Goal: Task Accomplishment & Management: Manage account settings

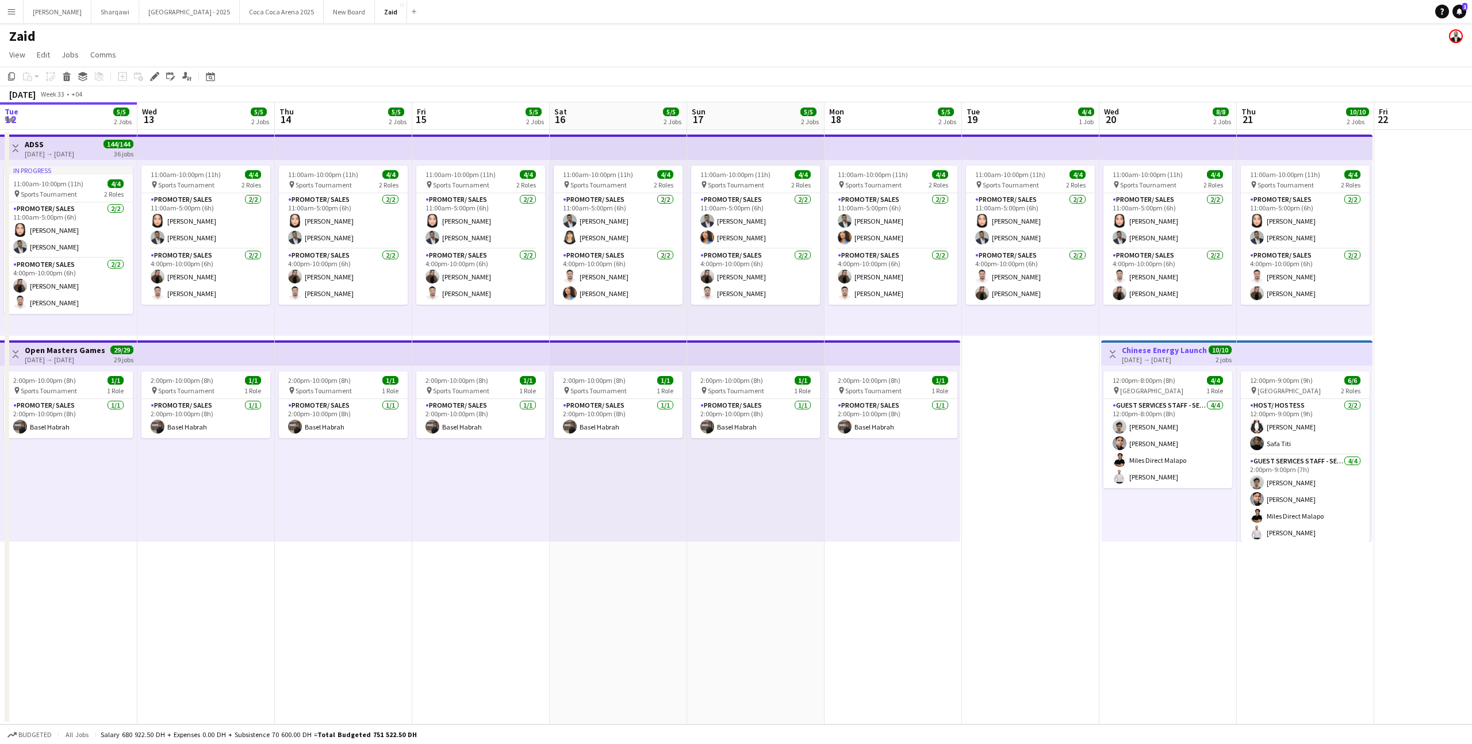
scroll to position [0, 348]
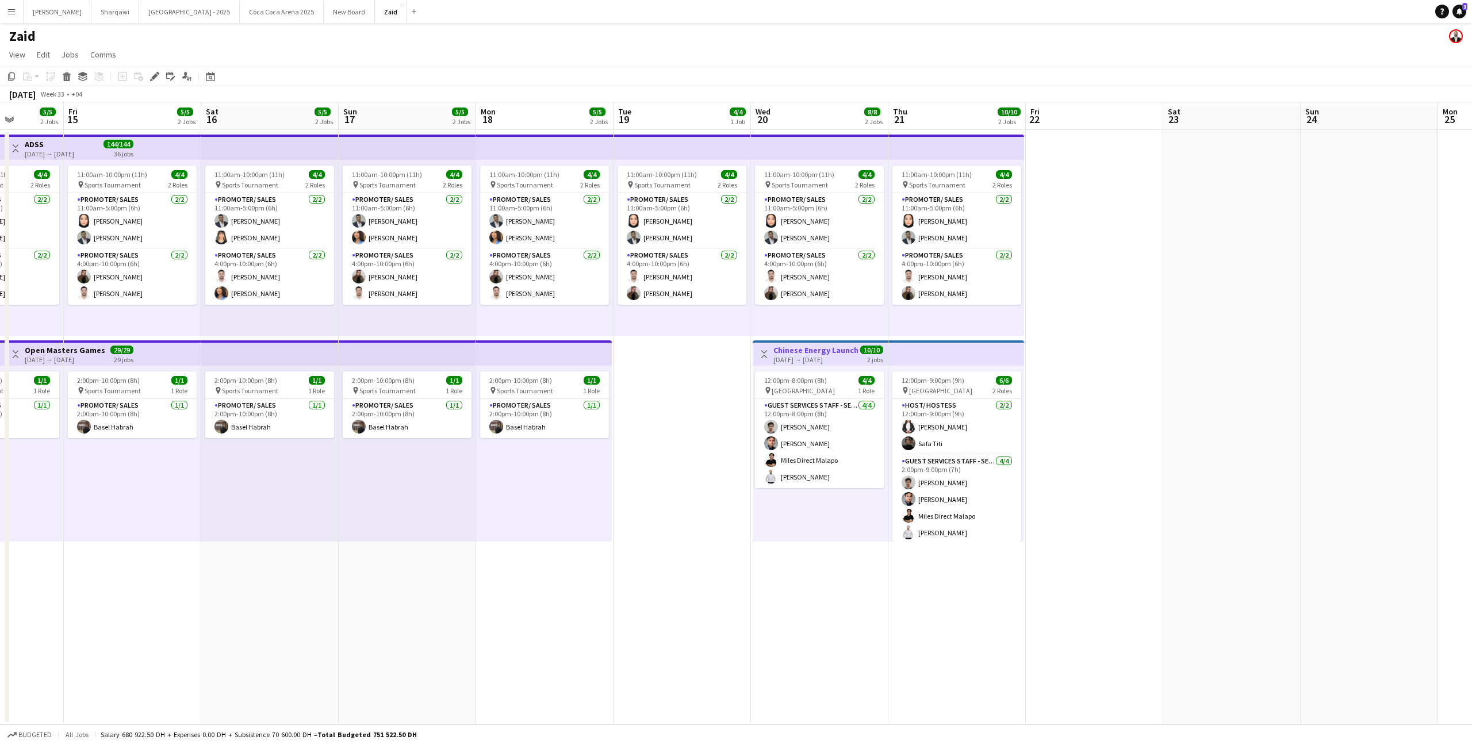
click at [665, 345] on app-date-cell "11:00am-10:00pm (11h) 4/4 pin Sports Tournament 2 Roles Promoter/ Sales [DATE] …" at bounding box center [681, 427] width 137 height 594
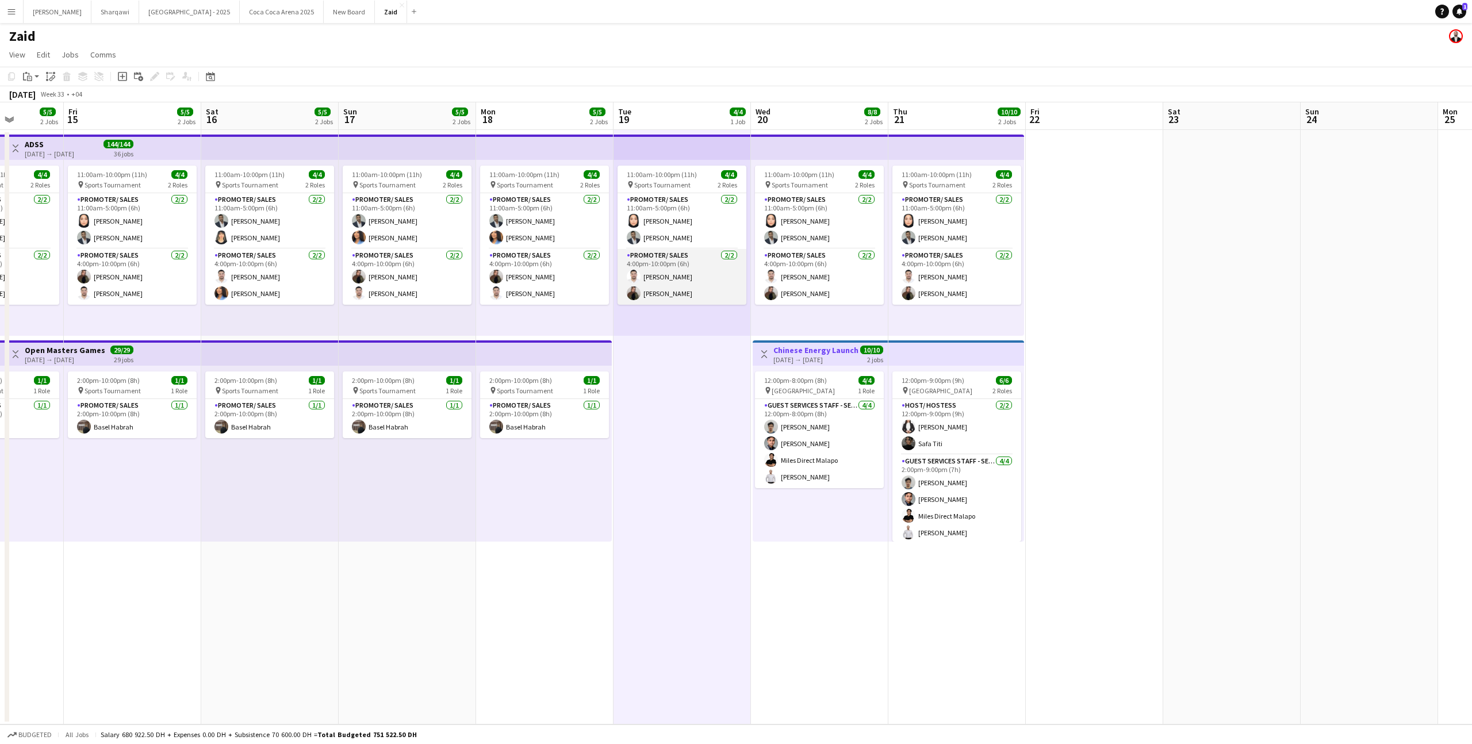
click at [707, 261] on app-card-role "Promoter/ Sales [DATE] 4:00pm-10:00pm (6h) [PERSON_NAME]" at bounding box center [681, 277] width 129 height 56
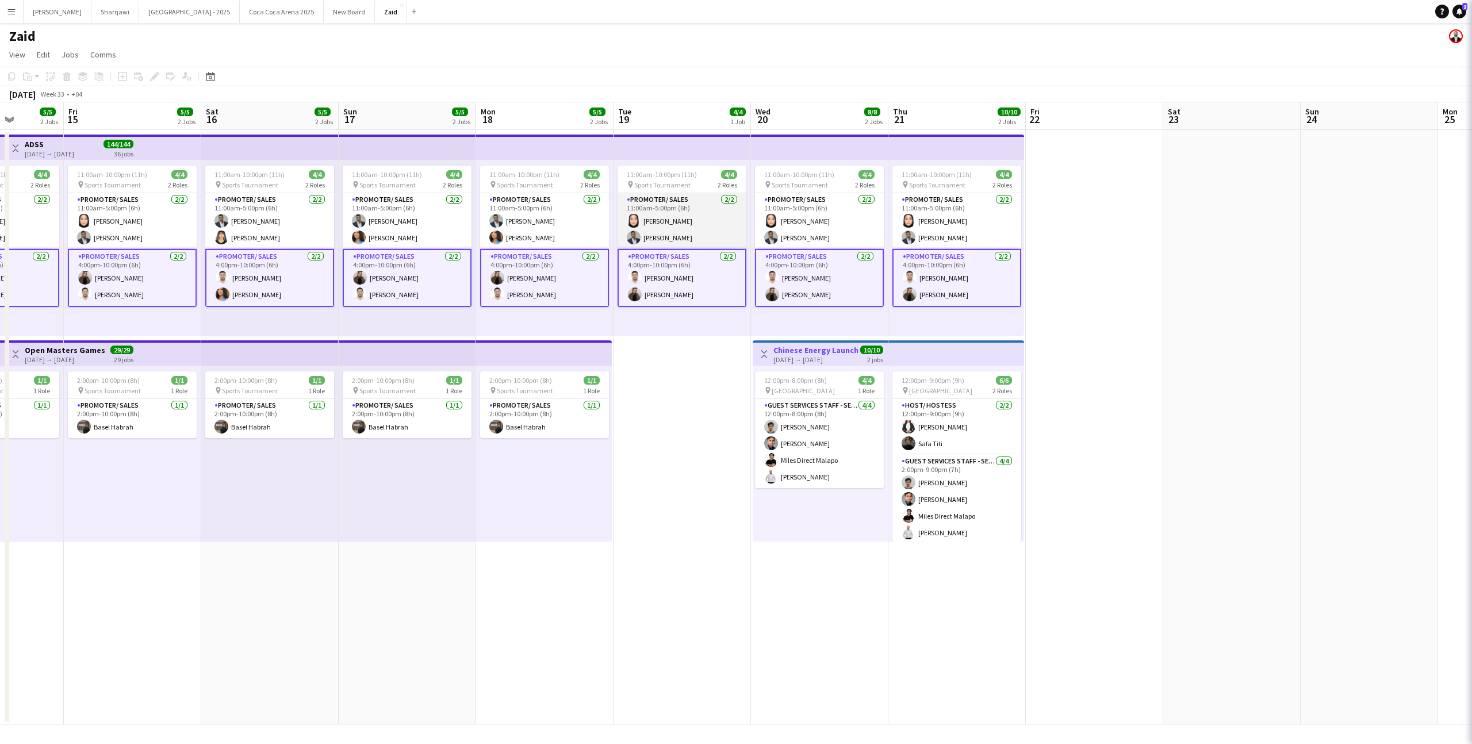
click at [710, 225] on app-card-role "Promoter/ Sales [DATE] 11:00am-5:00pm (6h) [PERSON_NAME] [PERSON_NAME] Habra" at bounding box center [681, 221] width 129 height 56
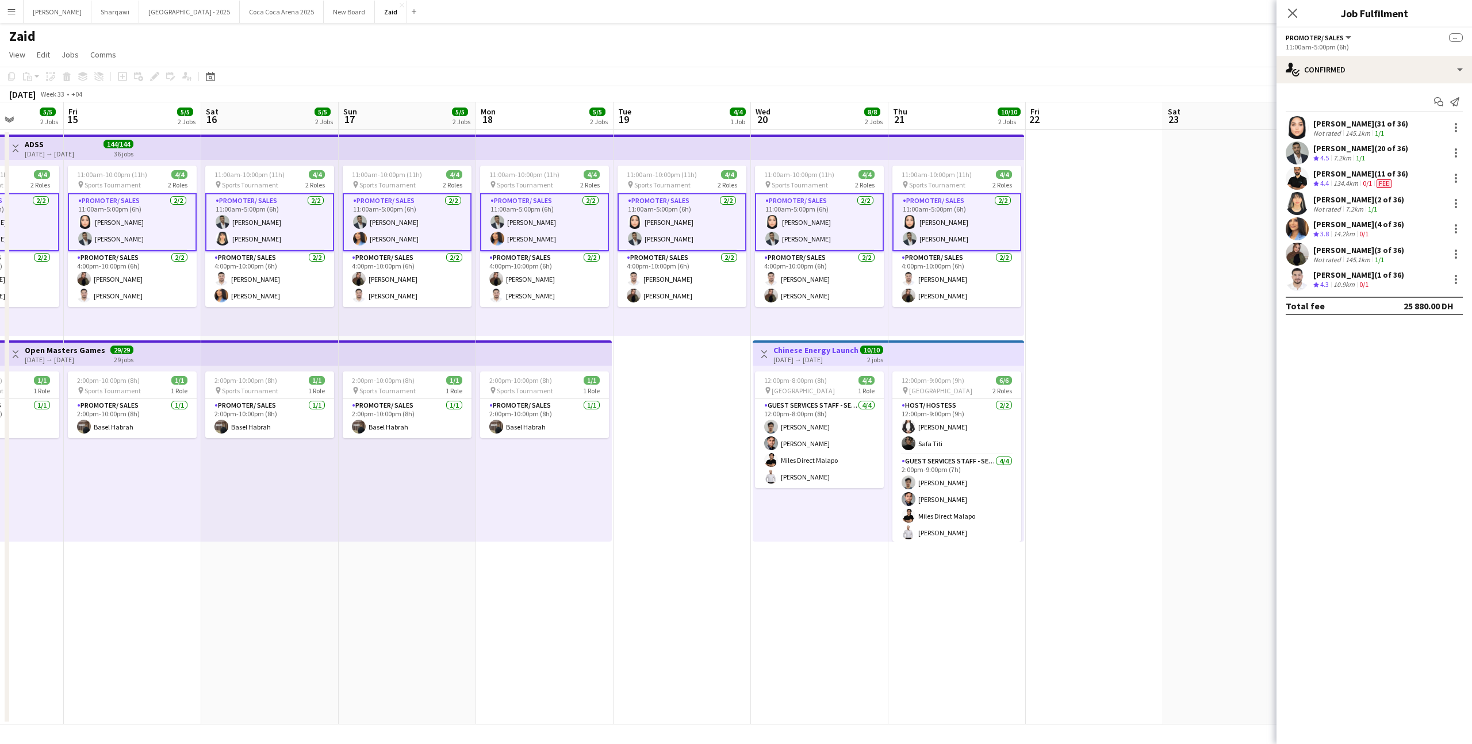
click at [710, 225] on app-card-role "Promoter/ Sales [DATE] 11:00am-5:00pm (6h) [PERSON_NAME] [PERSON_NAME] Habra" at bounding box center [681, 222] width 129 height 58
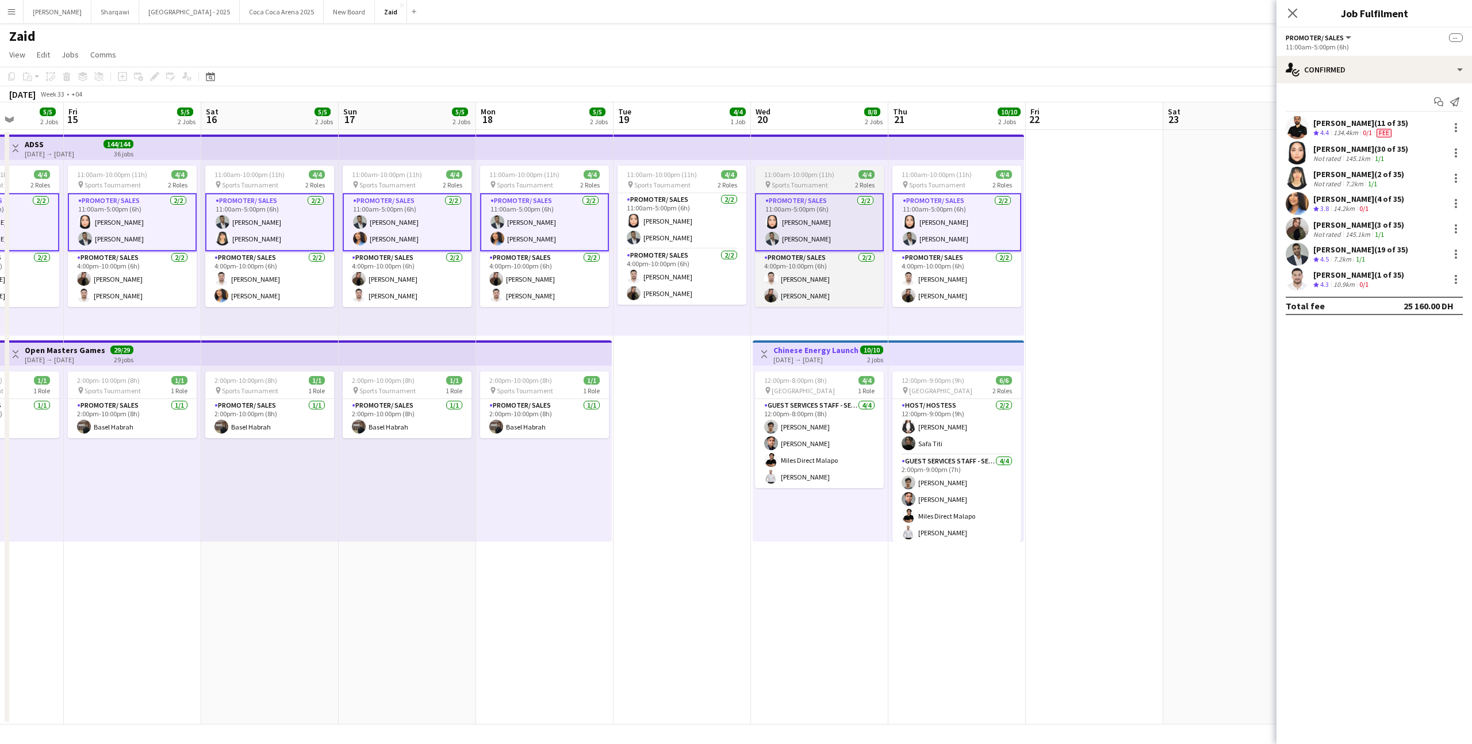
click at [792, 229] on app-card-role "Promoter/ Sales [DATE] 11:00am-5:00pm (6h) [PERSON_NAME] [PERSON_NAME] Habra" at bounding box center [819, 222] width 129 height 58
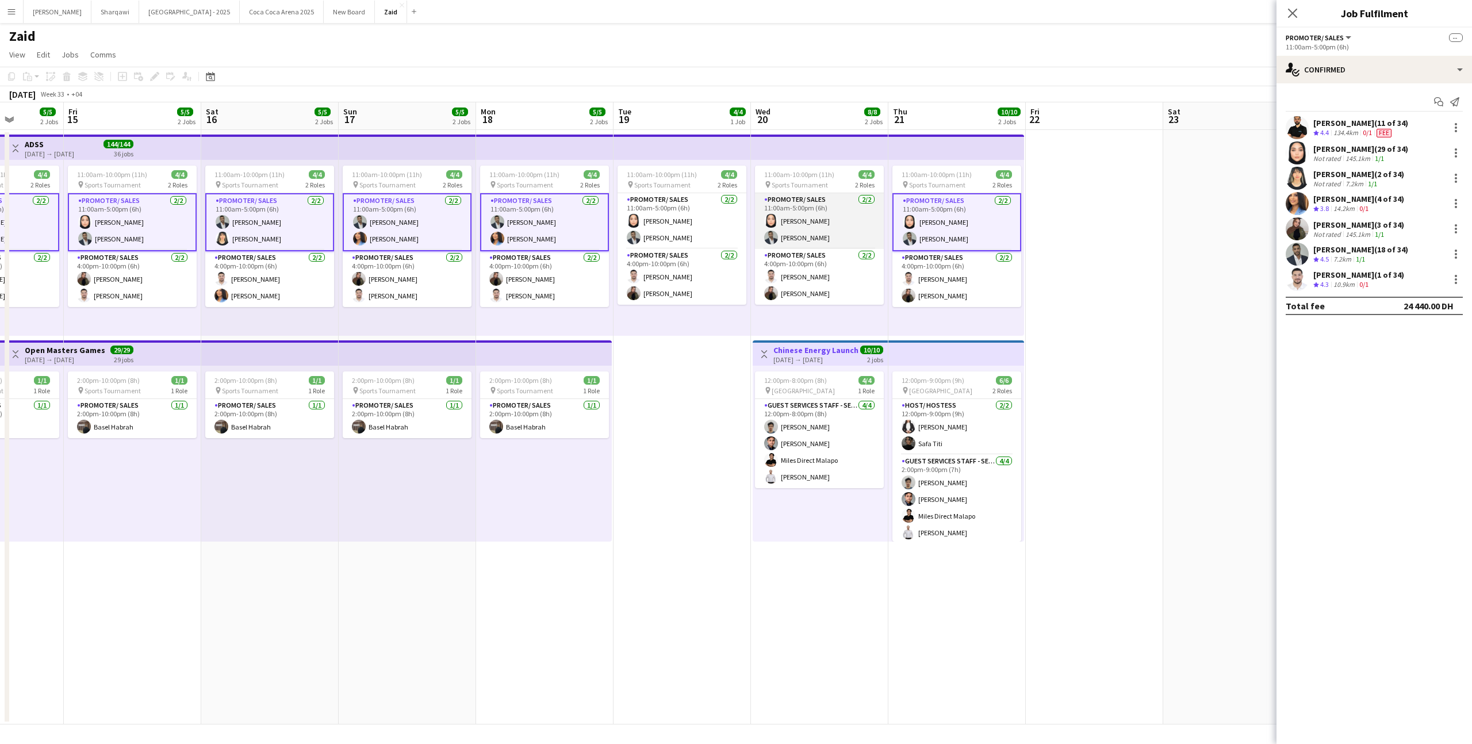
scroll to position [0, 348]
click at [931, 264] on app-card-role "Promoter/ Sales [DATE] 4:00pm-10:00pm (6h) [PERSON_NAME]" at bounding box center [957, 279] width 129 height 56
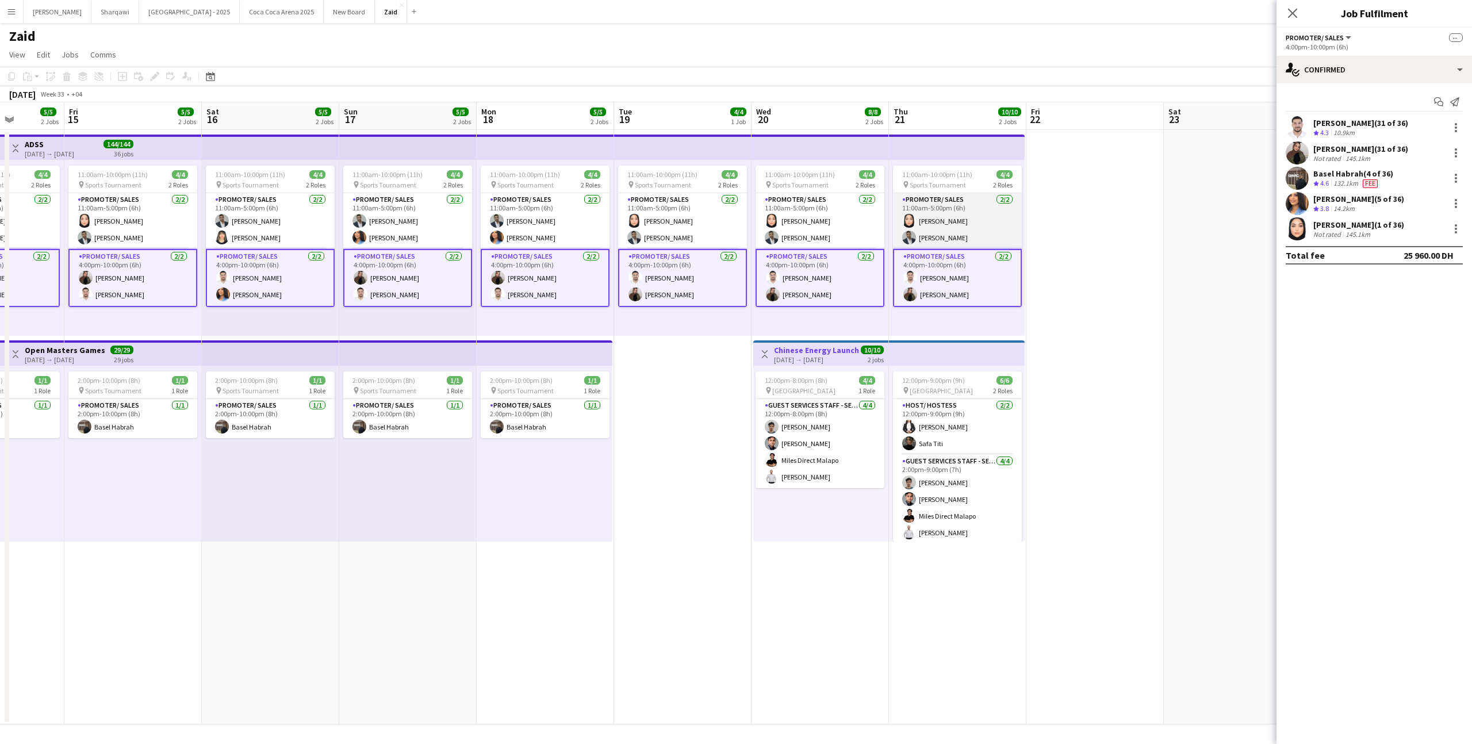
click at [930, 244] on app-card-role "Promoter/ Sales [DATE] 11:00am-5:00pm (6h) [PERSON_NAME] [PERSON_NAME] Habra" at bounding box center [957, 221] width 129 height 56
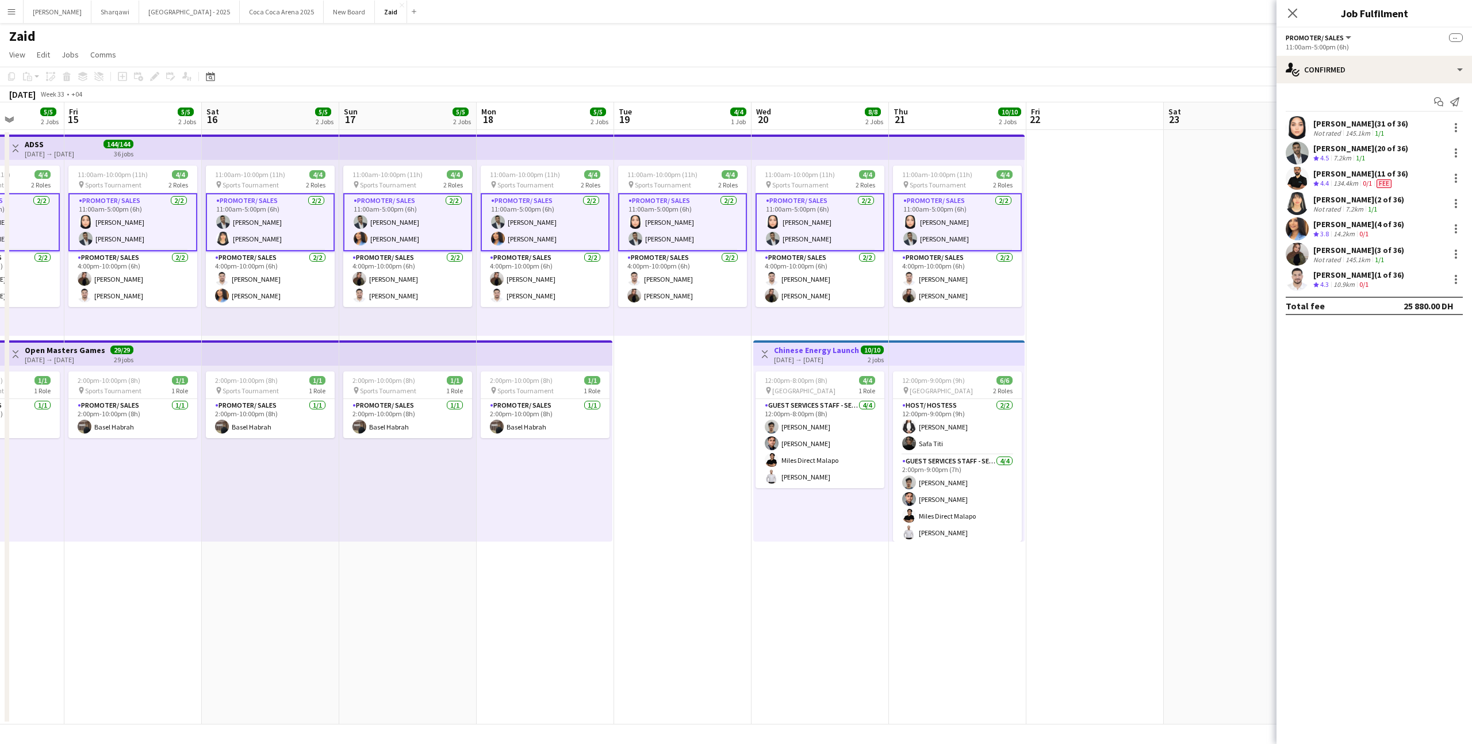
click at [914, 315] on div "11:00am-10:00pm (11h) 4/4 pin Sports Tournament 2 Roles Promoter/ Sales [DATE] …" at bounding box center [957, 248] width 136 height 176
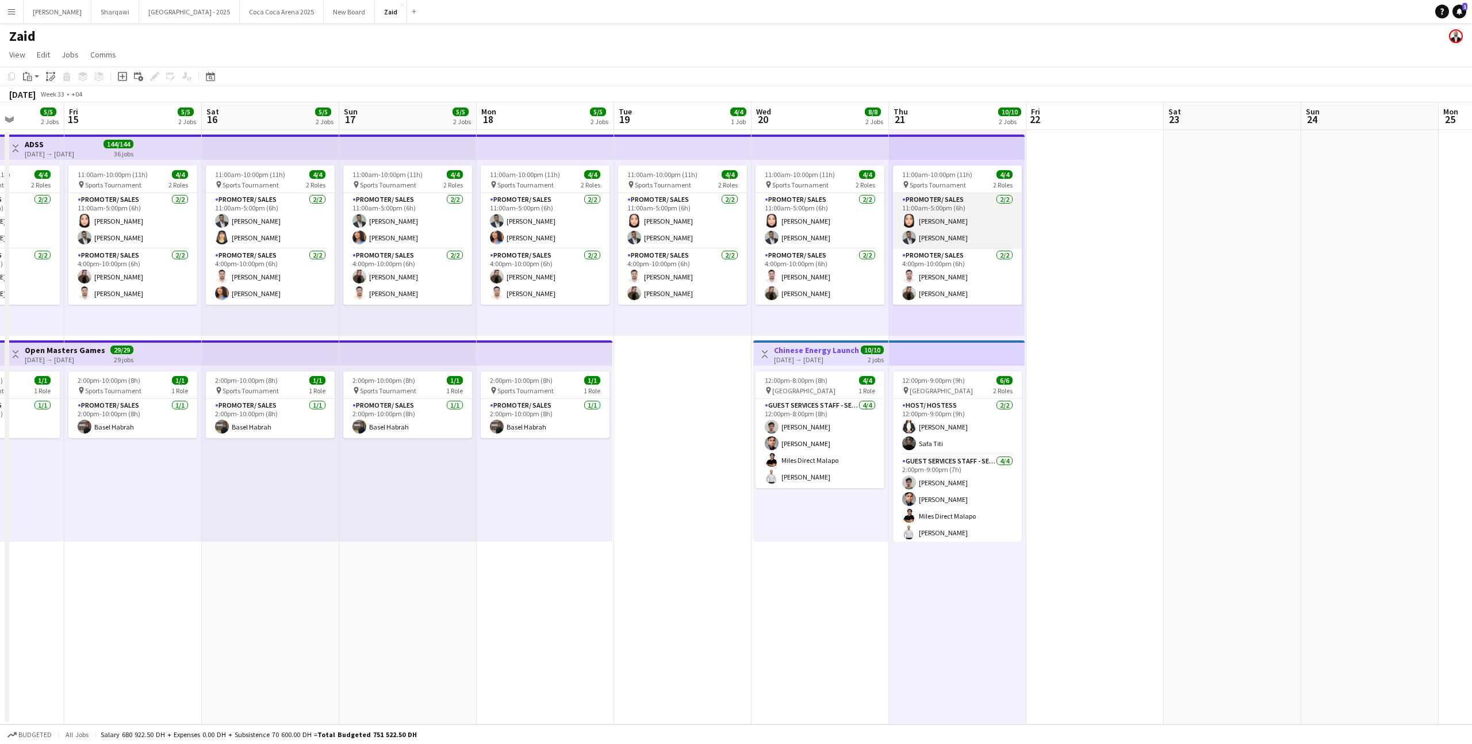
click at [923, 221] on app-card-role "Promoter/ Sales [DATE] 11:00am-5:00pm (6h) [PERSON_NAME] [PERSON_NAME] Habra" at bounding box center [957, 221] width 129 height 56
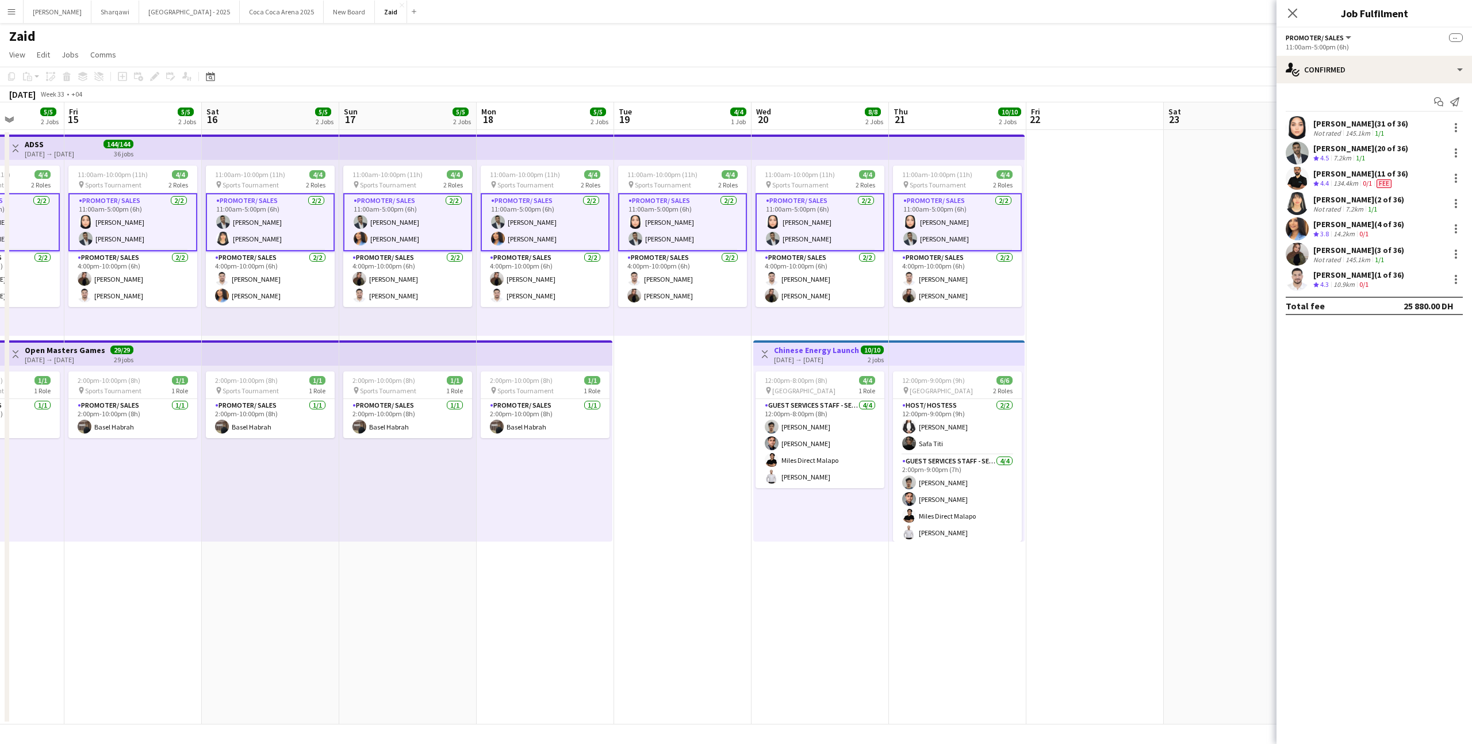
click at [923, 221] on app-card-role "Promoter/ Sales [DATE] 11:00am-5:00pm (6h) [PERSON_NAME] [PERSON_NAME] Habra" at bounding box center [957, 222] width 129 height 58
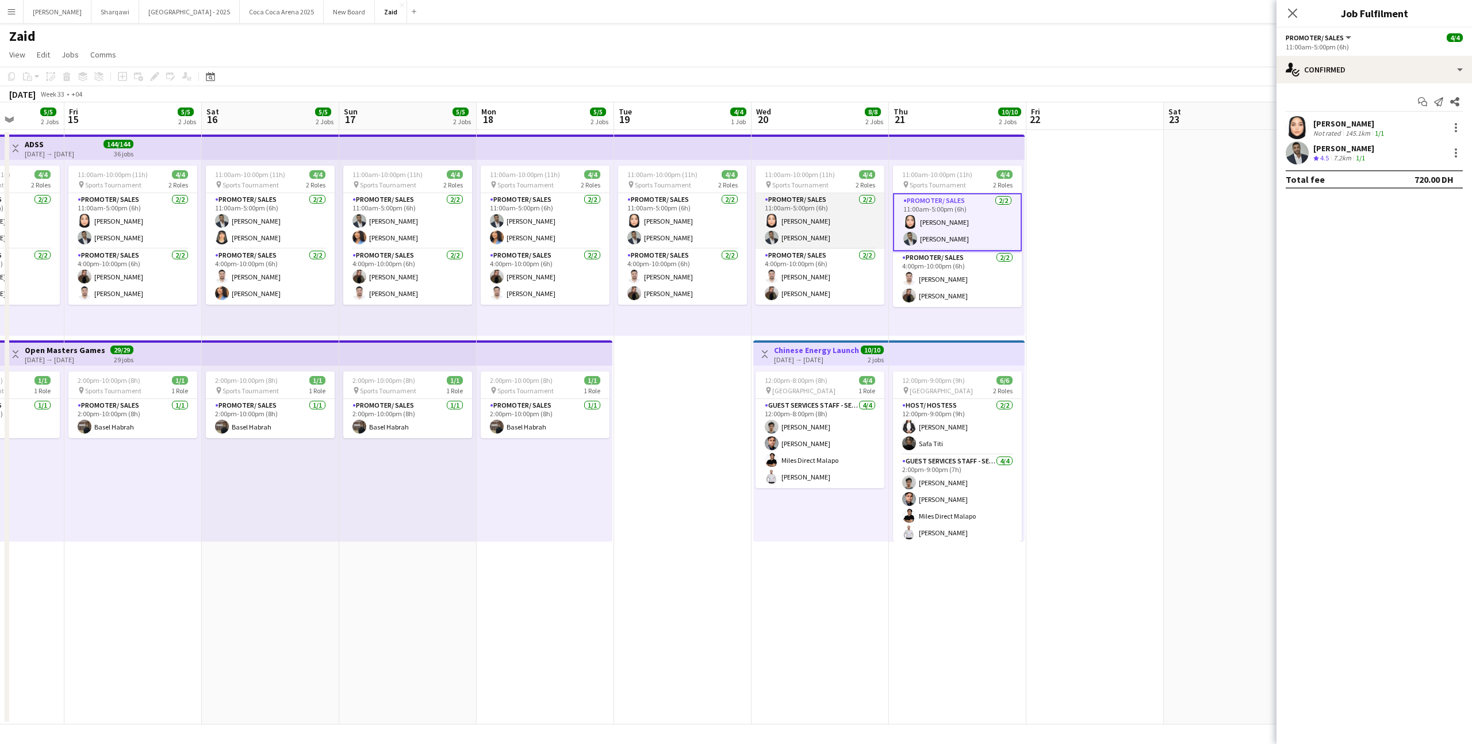
click at [852, 222] on app-card-role "Promoter/ Sales [DATE] 11:00am-5:00pm (6h) [PERSON_NAME] [PERSON_NAME] Habra" at bounding box center [819, 221] width 129 height 56
click at [1059, 305] on app-date-cell at bounding box center [1094, 427] width 137 height 594
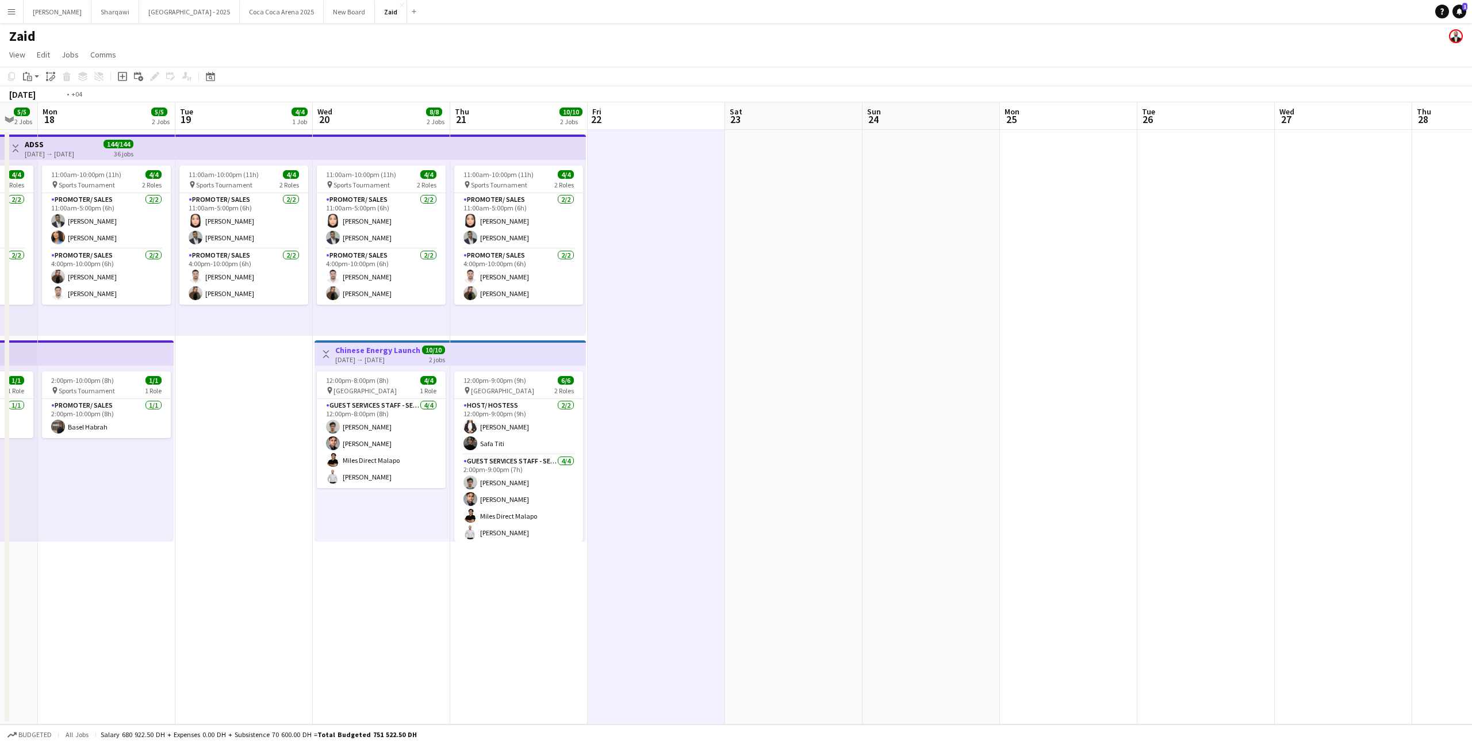
scroll to position [0, 297]
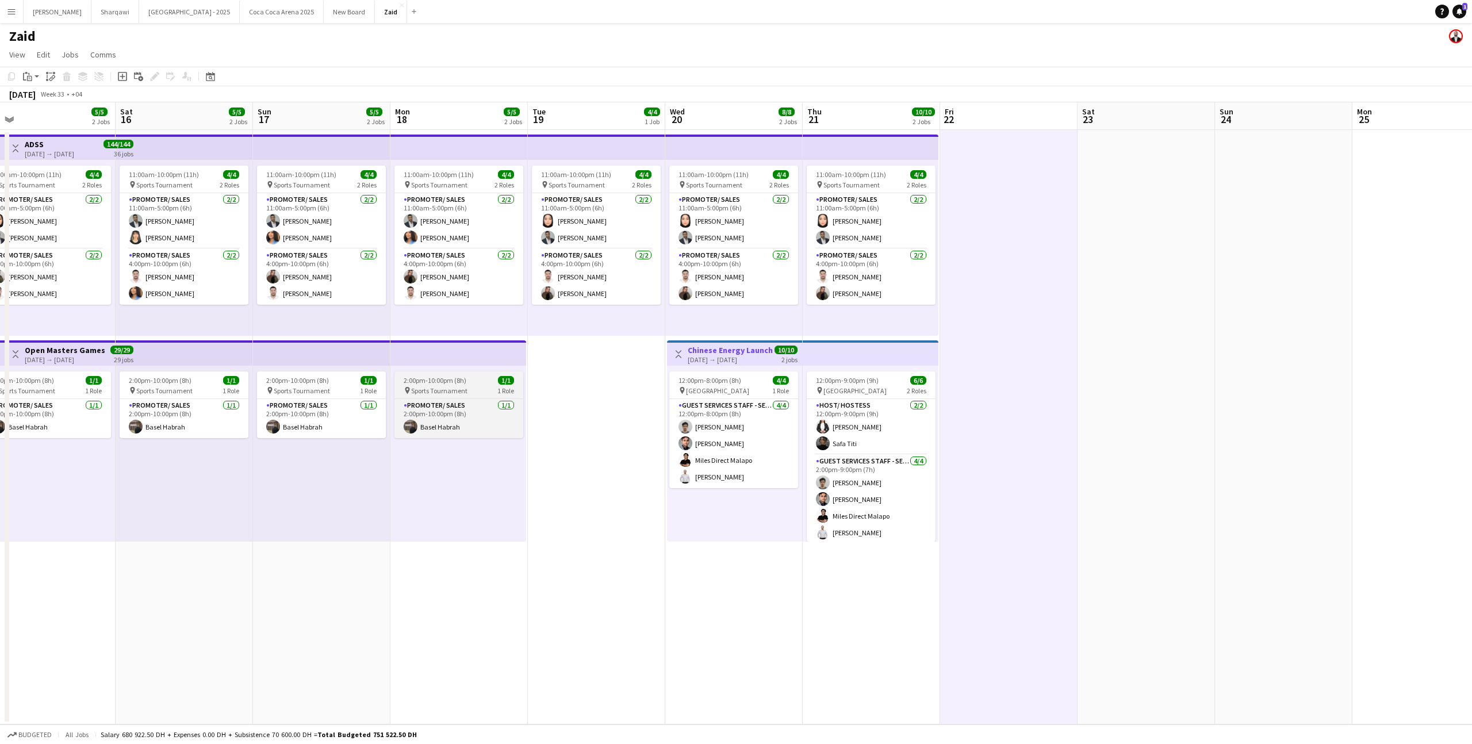
click at [474, 397] on app-job-card "2:00pm-10:00pm (8h) 1/1 pin Sports Tournament 1 Role Promoter/ Sales [DATE] 2:0…" at bounding box center [458, 404] width 129 height 67
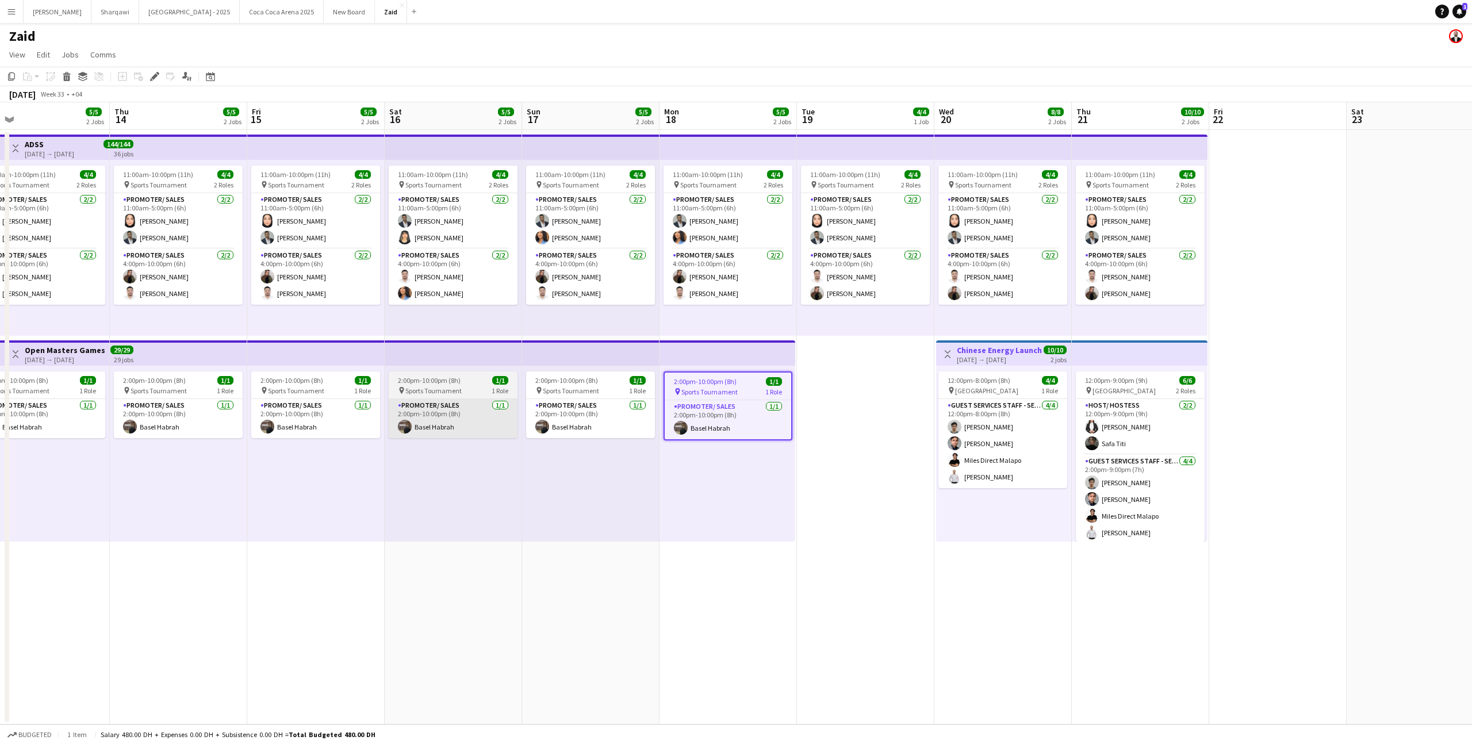
scroll to position [0, 318]
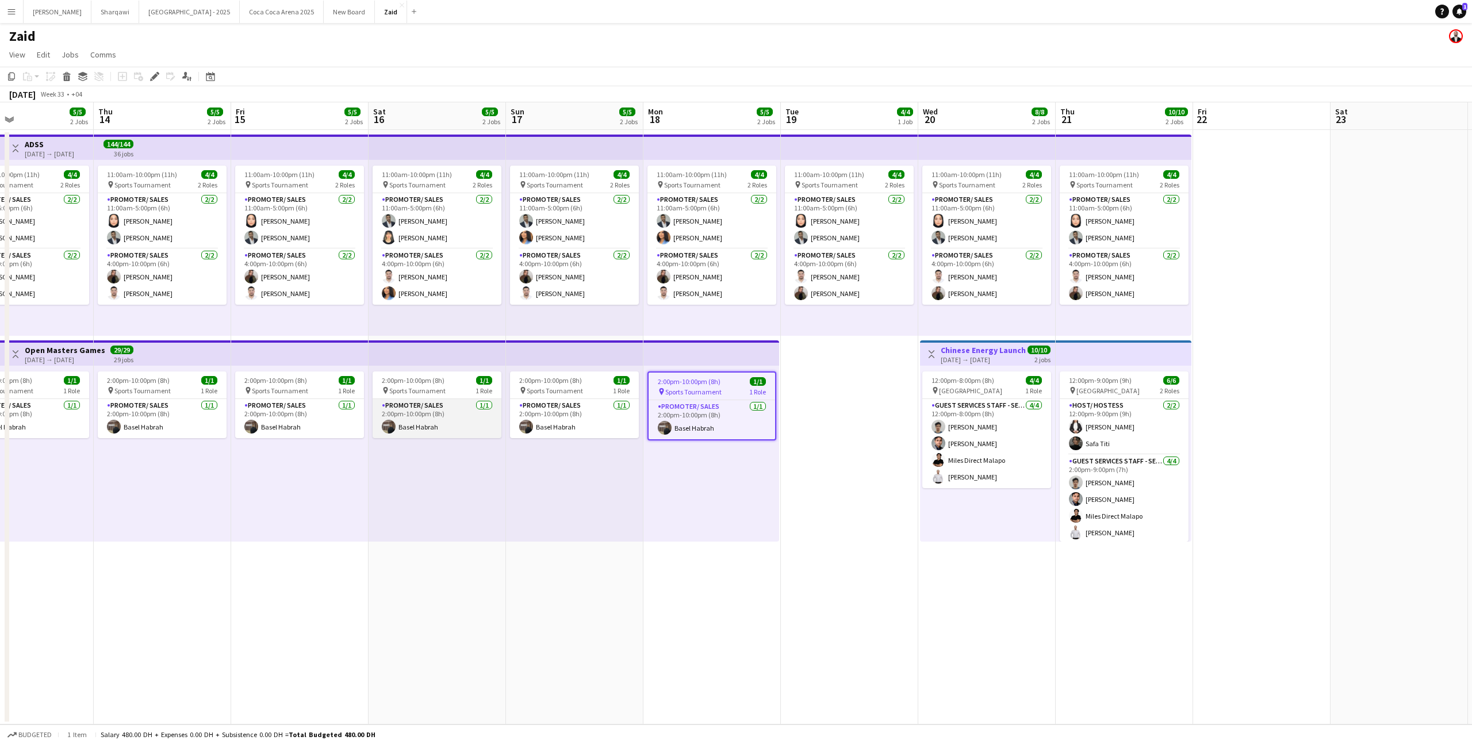
click at [420, 416] on app-card-role "Promoter/ Sales [DATE] 2:00pm-10:00pm (8h) Basel Habrah" at bounding box center [437, 418] width 129 height 39
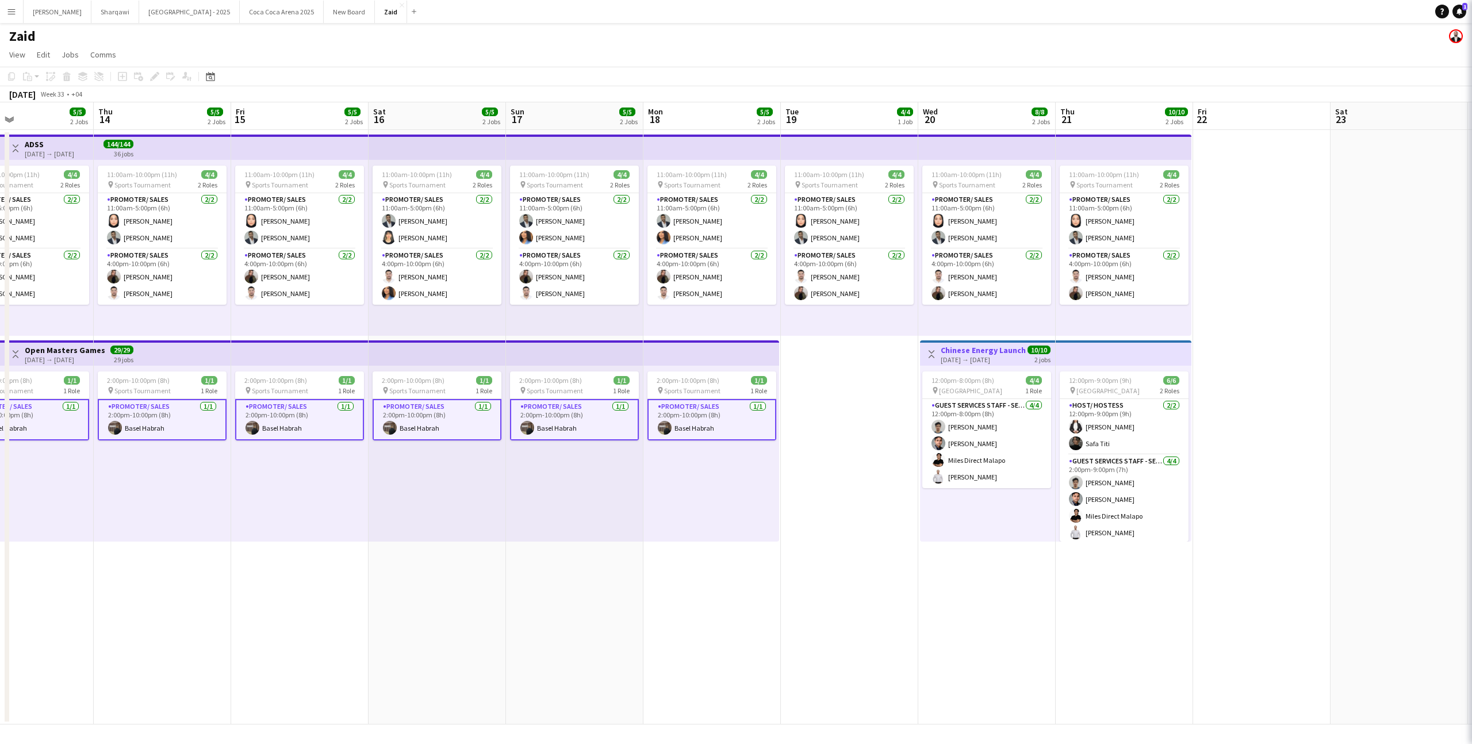
click at [463, 458] on div "2:00pm-10:00pm (8h) 1/1 pin Sports Tournament 1 Role Promoter/ Sales [DATE] 2:0…" at bounding box center [437, 454] width 137 height 176
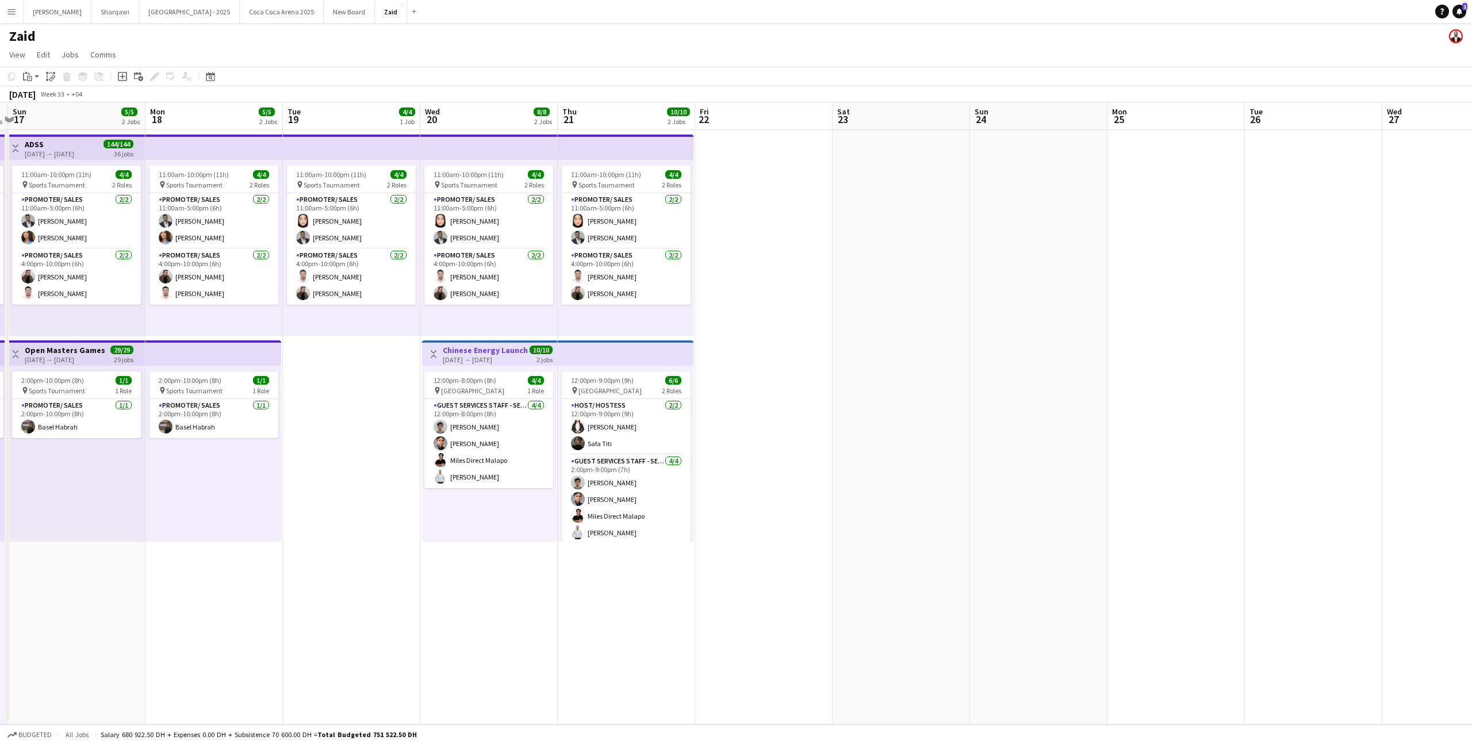
scroll to position [0, 406]
click at [570, 274] on app-user-avatar at bounding box center [576, 277] width 14 height 14
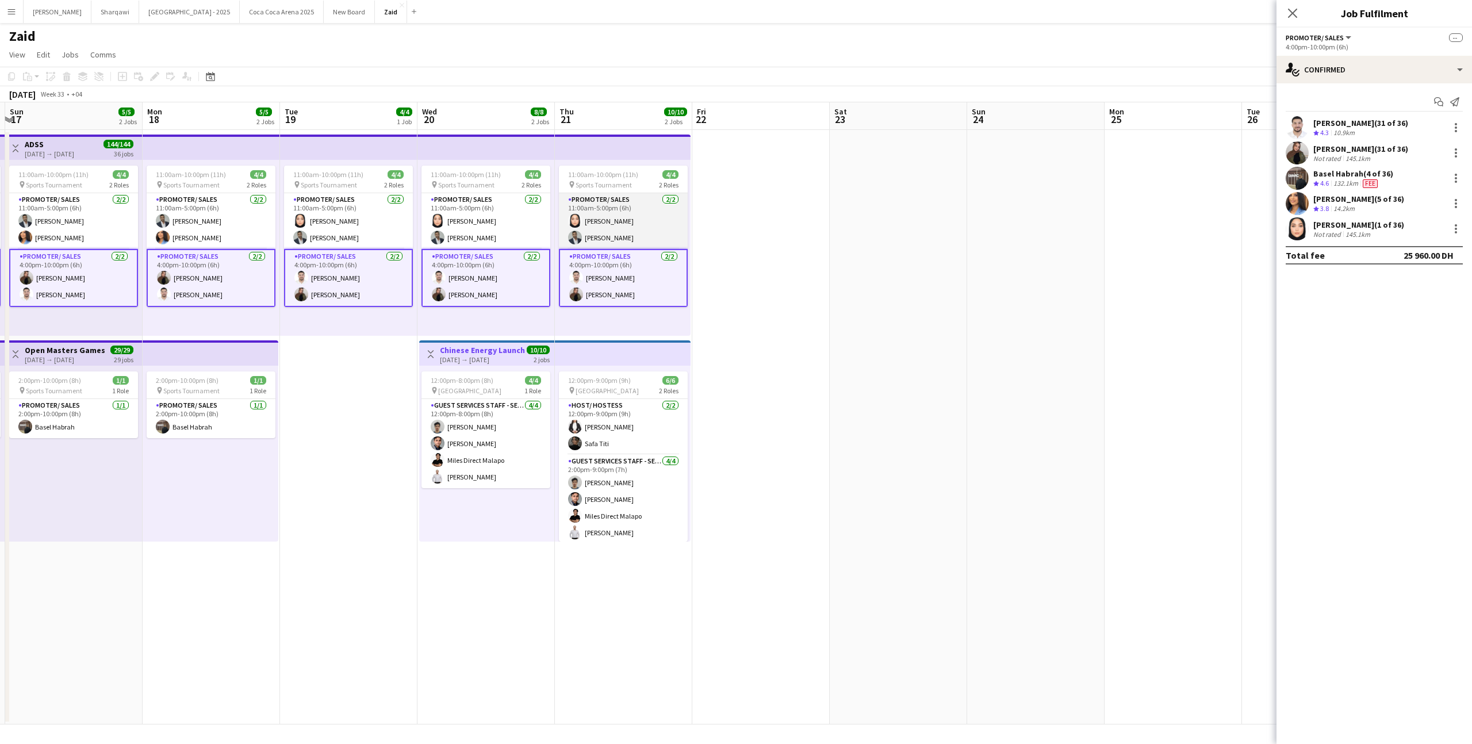
click at [580, 236] on app-user-avatar at bounding box center [575, 238] width 14 height 14
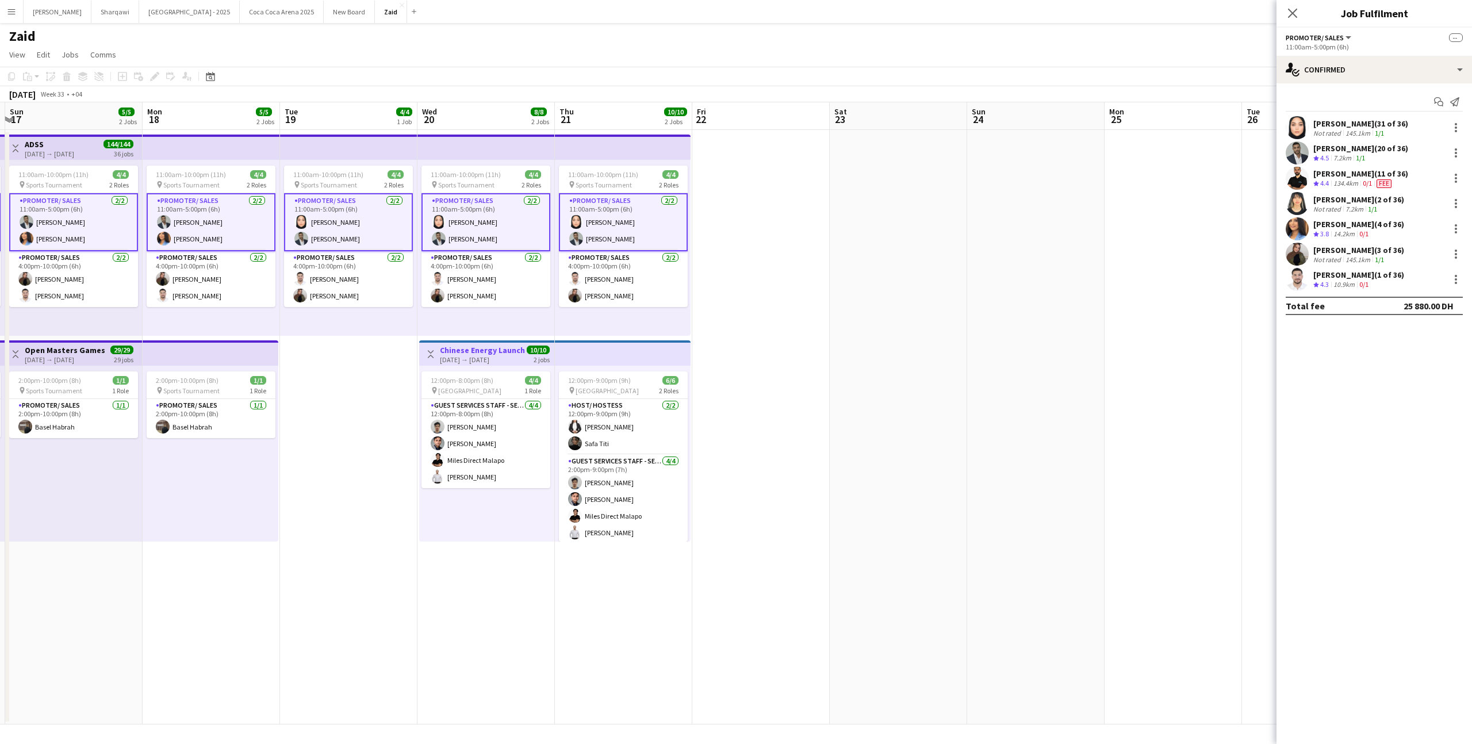
click at [738, 320] on app-date-cell at bounding box center [760, 427] width 137 height 594
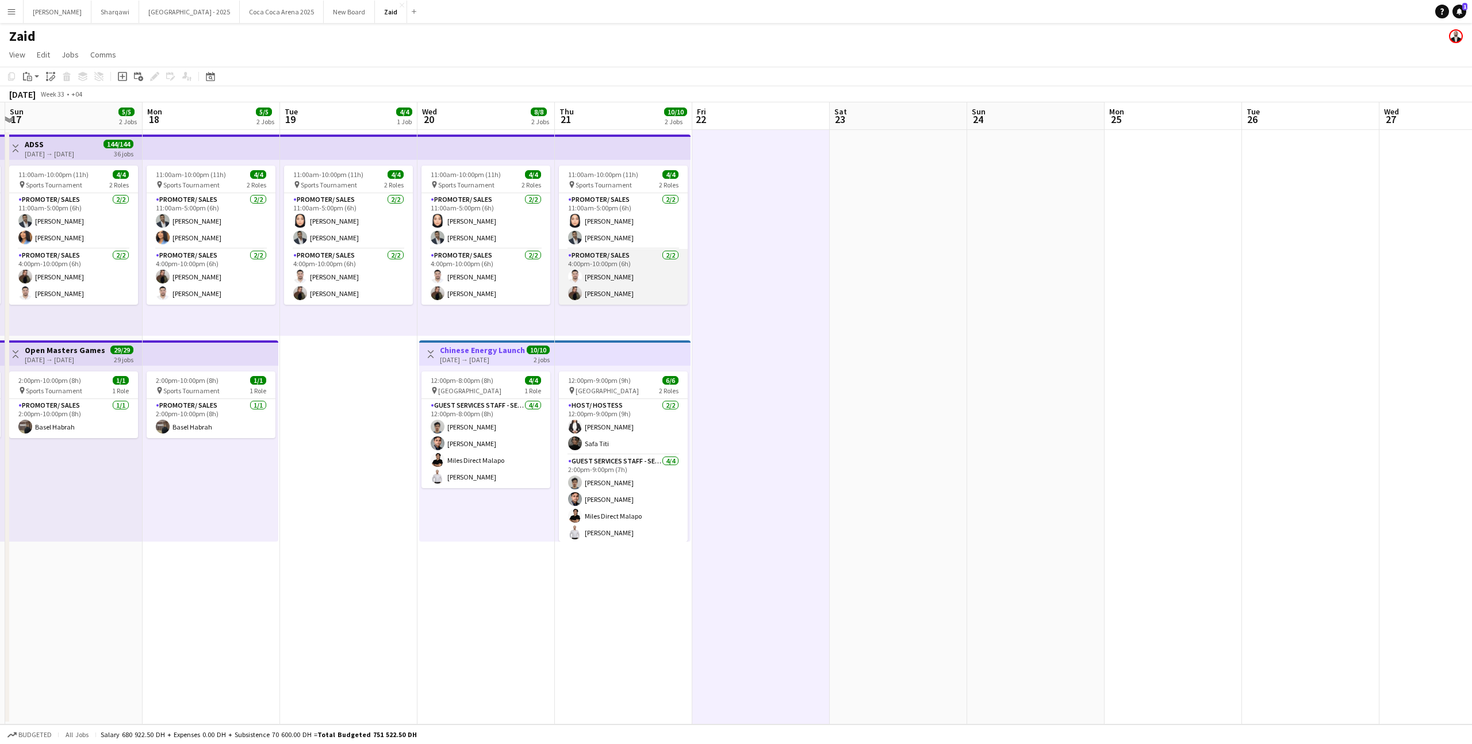
click at [624, 252] on app-card-role "Promoter/ Sales [DATE] 4:00pm-10:00pm (6h) [PERSON_NAME]" at bounding box center [623, 277] width 129 height 56
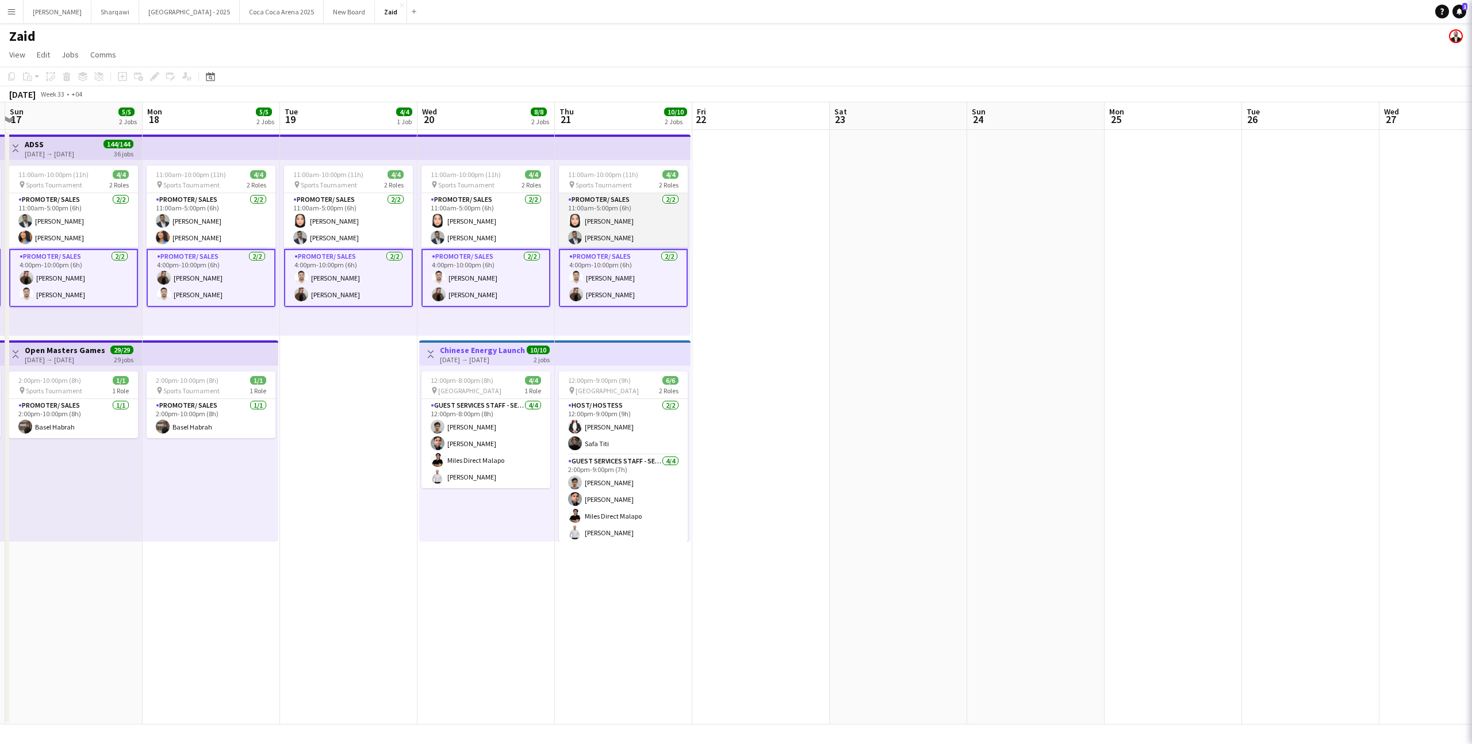
click at [608, 224] on app-card-role "Promoter/ Sales [DATE] 11:00am-5:00pm (6h) [PERSON_NAME] [PERSON_NAME] Habra" at bounding box center [623, 221] width 129 height 56
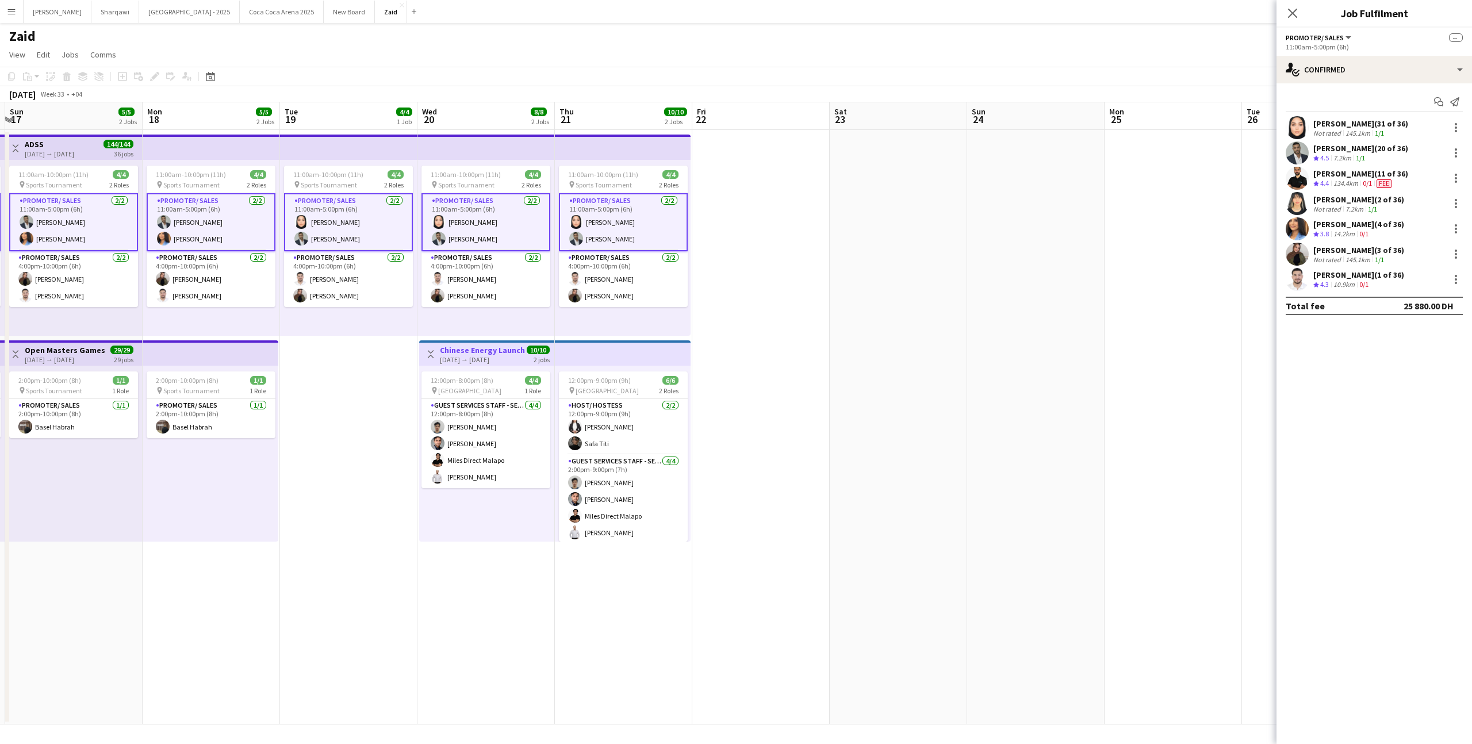
click at [753, 273] on app-date-cell at bounding box center [760, 427] width 137 height 594
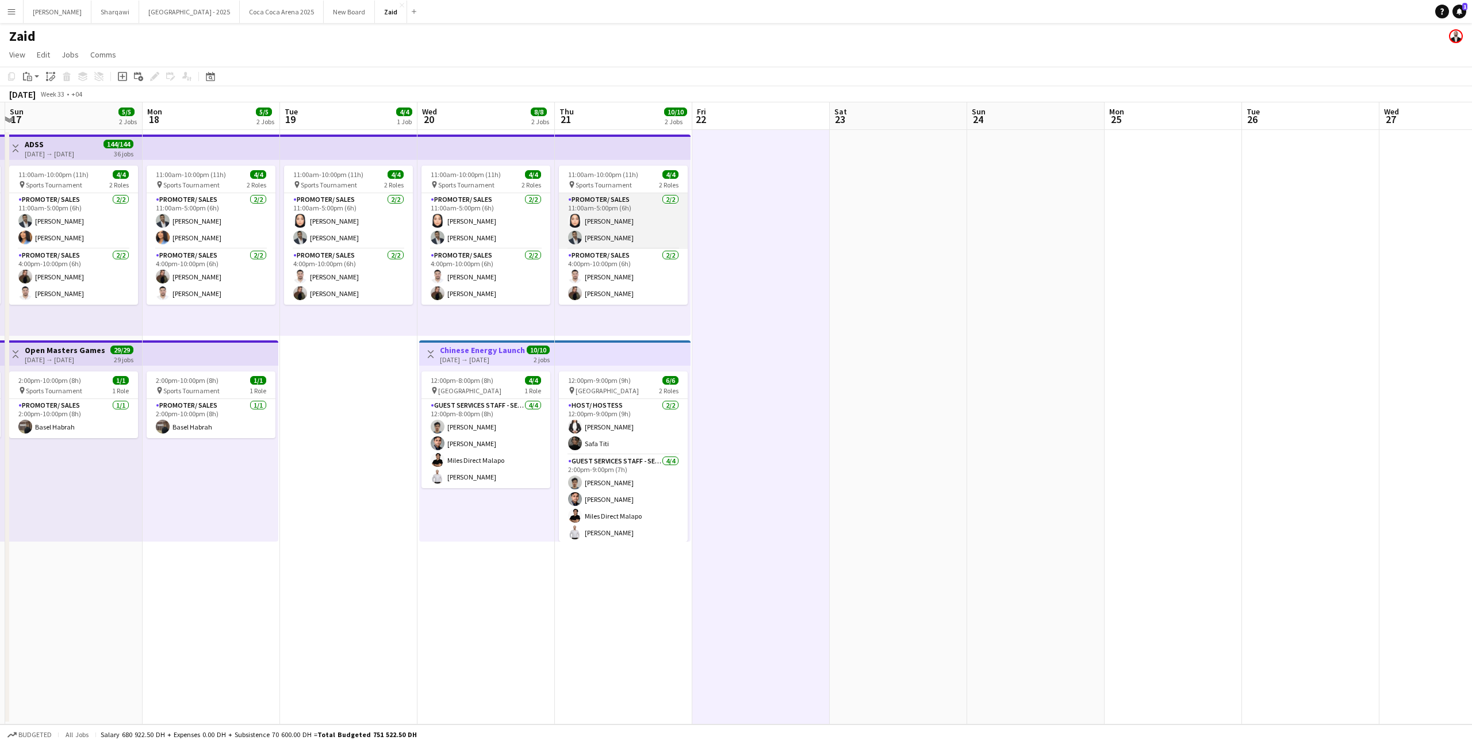
click at [624, 217] on app-card-role "Promoter/ Sales [DATE] 11:00am-5:00pm (6h) [PERSON_NAME] [PERSON_NAME] Habra" at bounding box center [623, 221] width 129 height 56
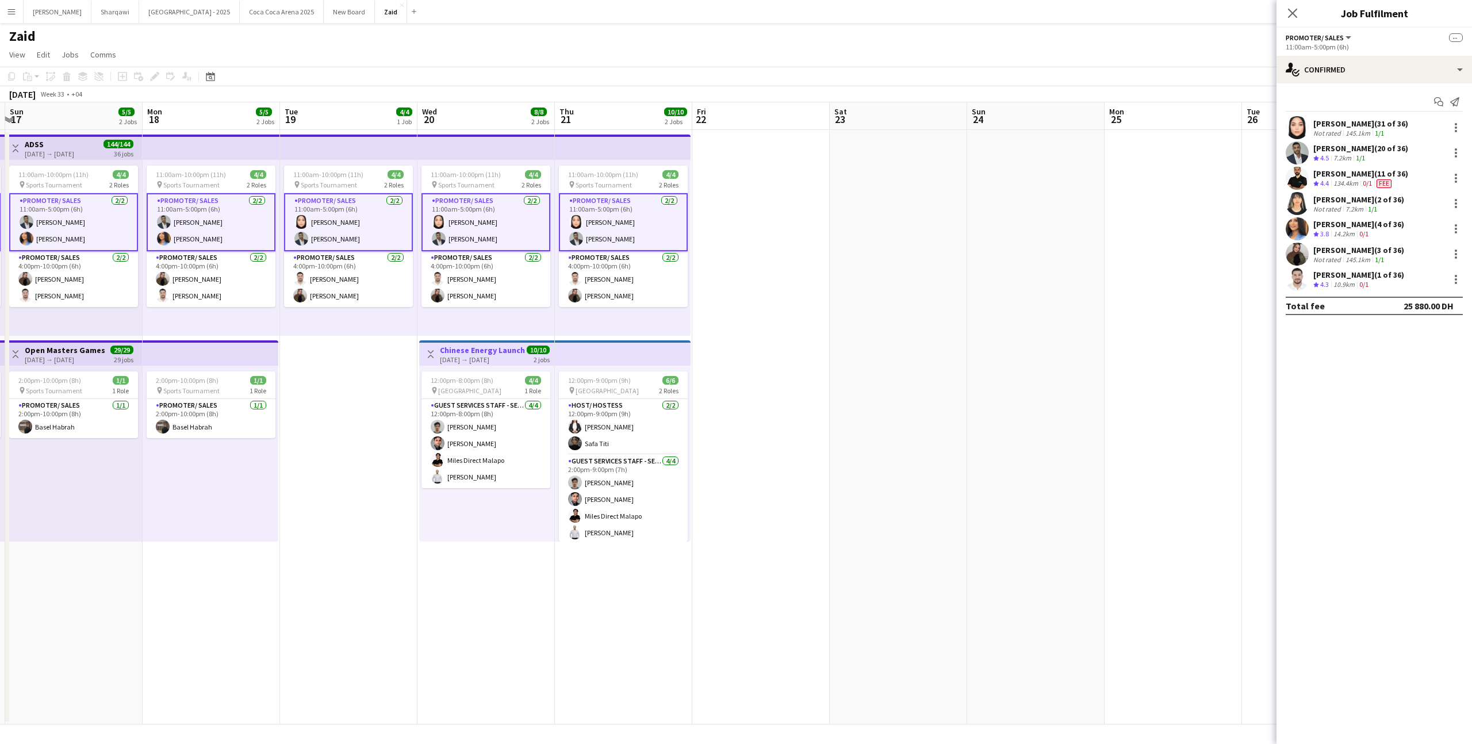
click at [588, 321] on div "11:00am-10:00pm (11h) 4/4 pin Sports Tournament 2 Roles Promoter/ Sales [DATE] …" at bounding box center [623, 248] width 136 height 176
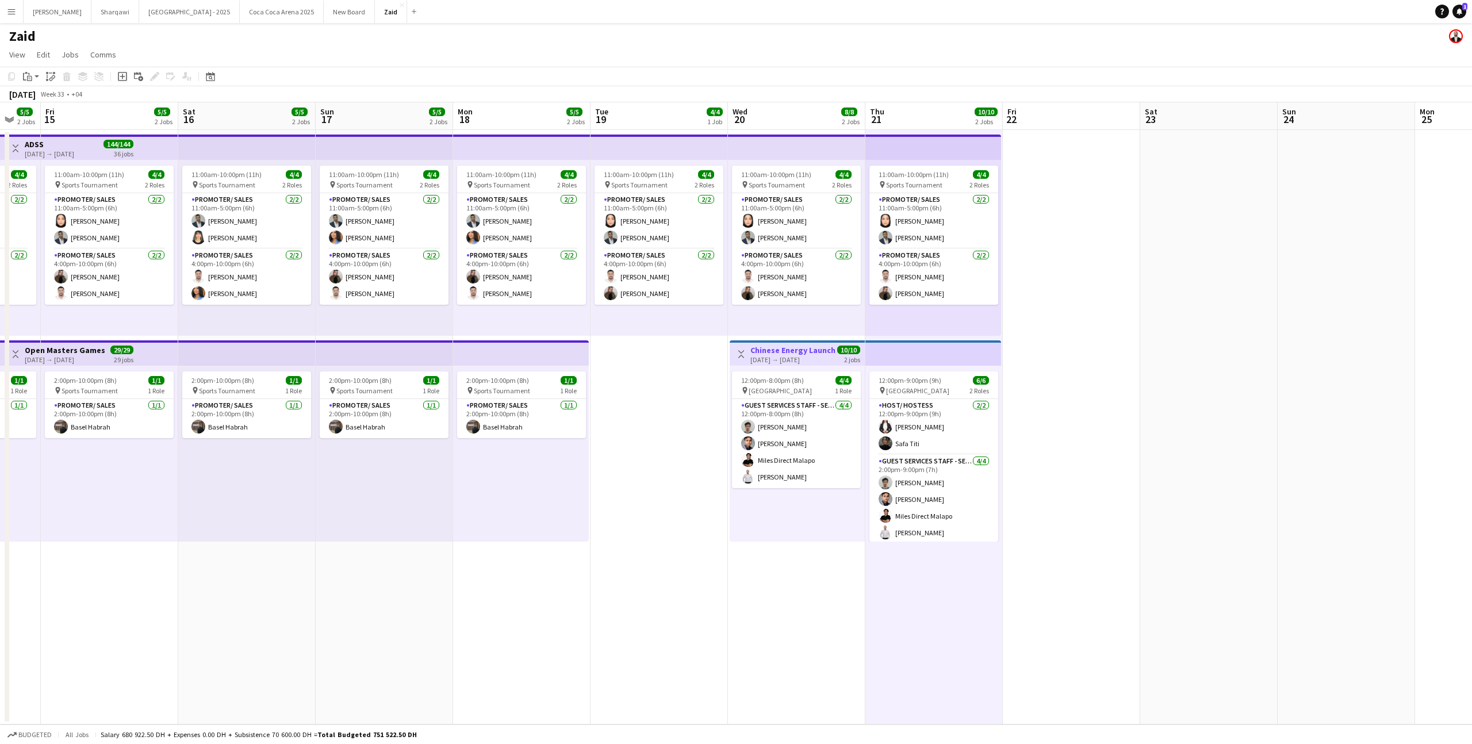
scroll to position [0, 304]
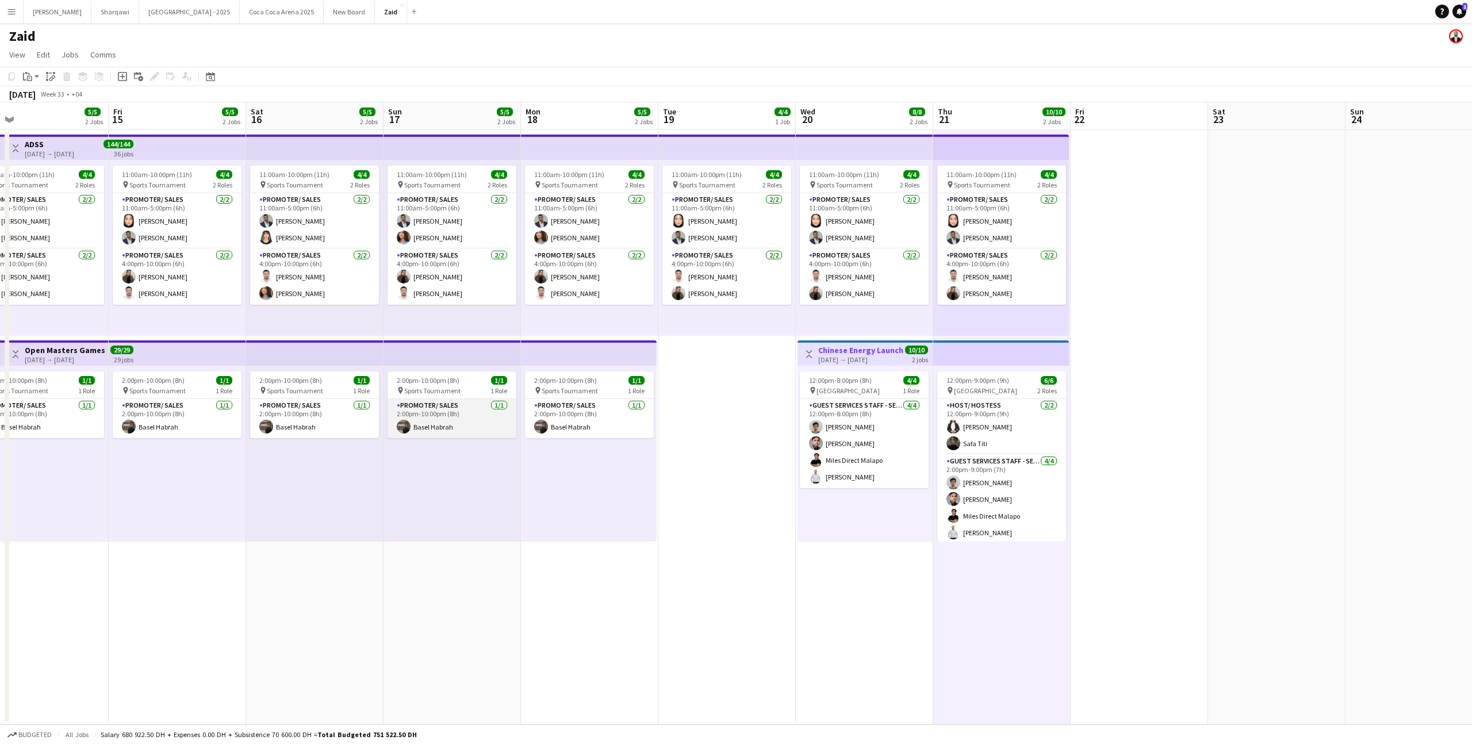
click at [473, 431] on app-card-role "Promoter/ Sales [DATE] 2:00pm-10:00pm (8h) Basel Habrah" at bounding box center [451, 418] width 129 height 39
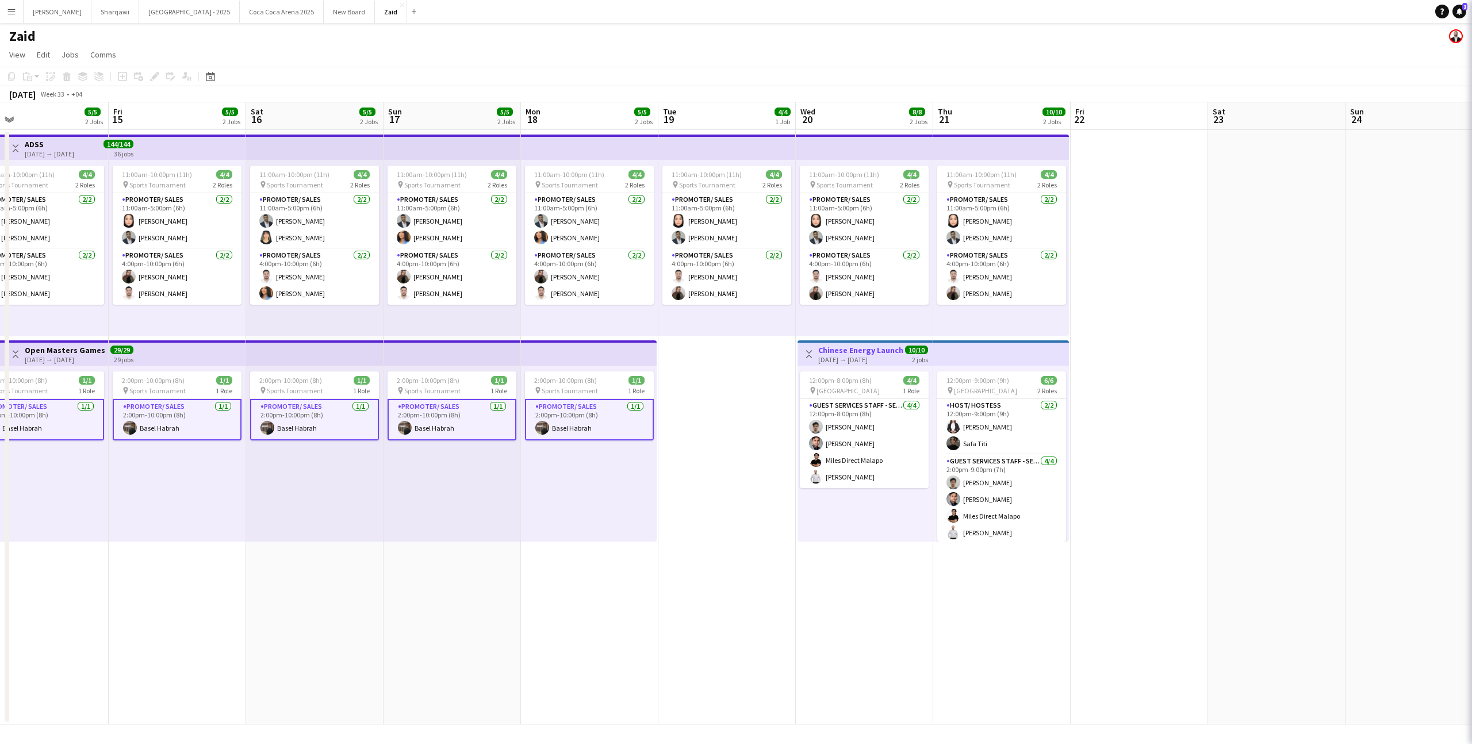
click at [624, 423] on app-card-role "Promoter/ Sales [DATE] 2:00pm-10:00pm (8h) Basel Habrah" at bounding box center [589, 419] width 129 height 41
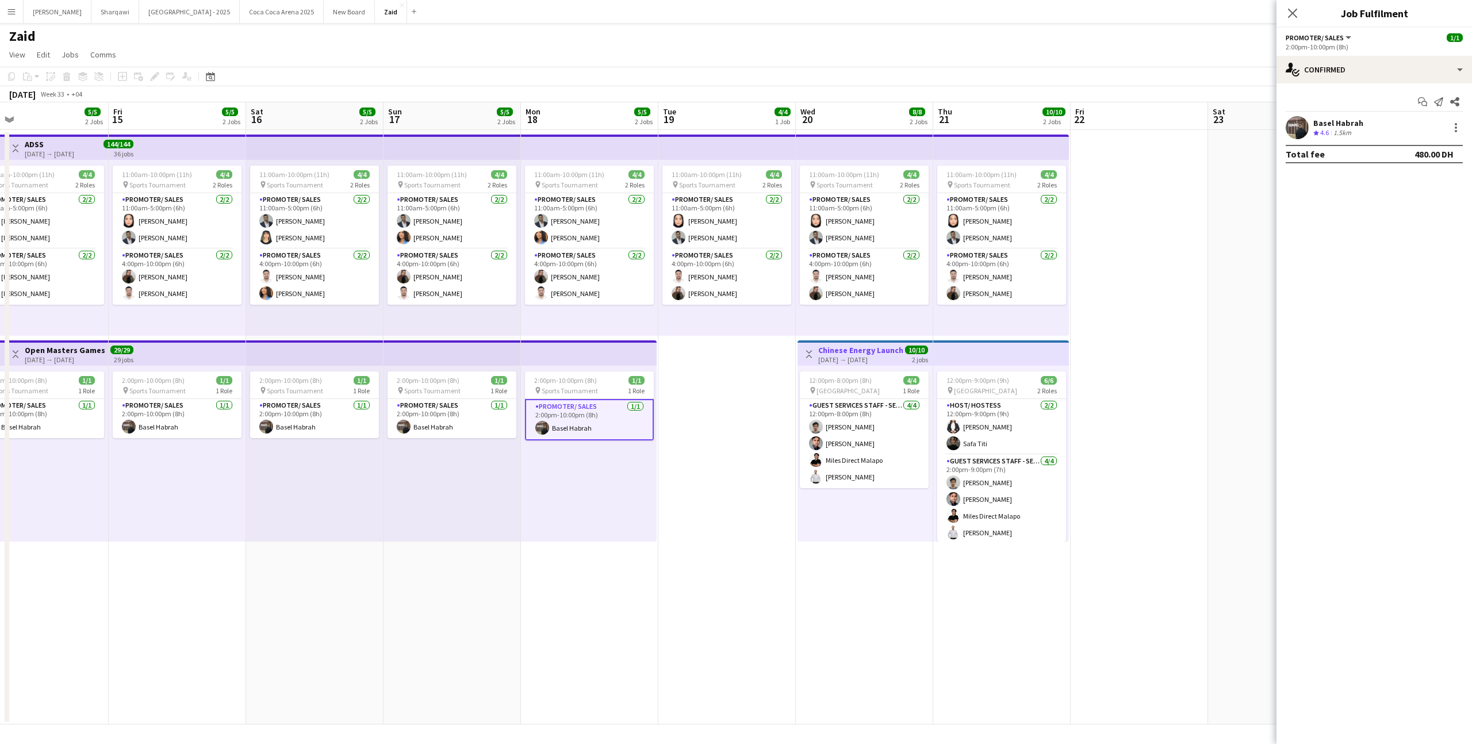
click at [631, 427] on app-card-role "Promoter/ Sales [DATE] 2:00pm-10:00pm (8h) Basel Habrah" at bounding box center [589, 419] width 129 height 41
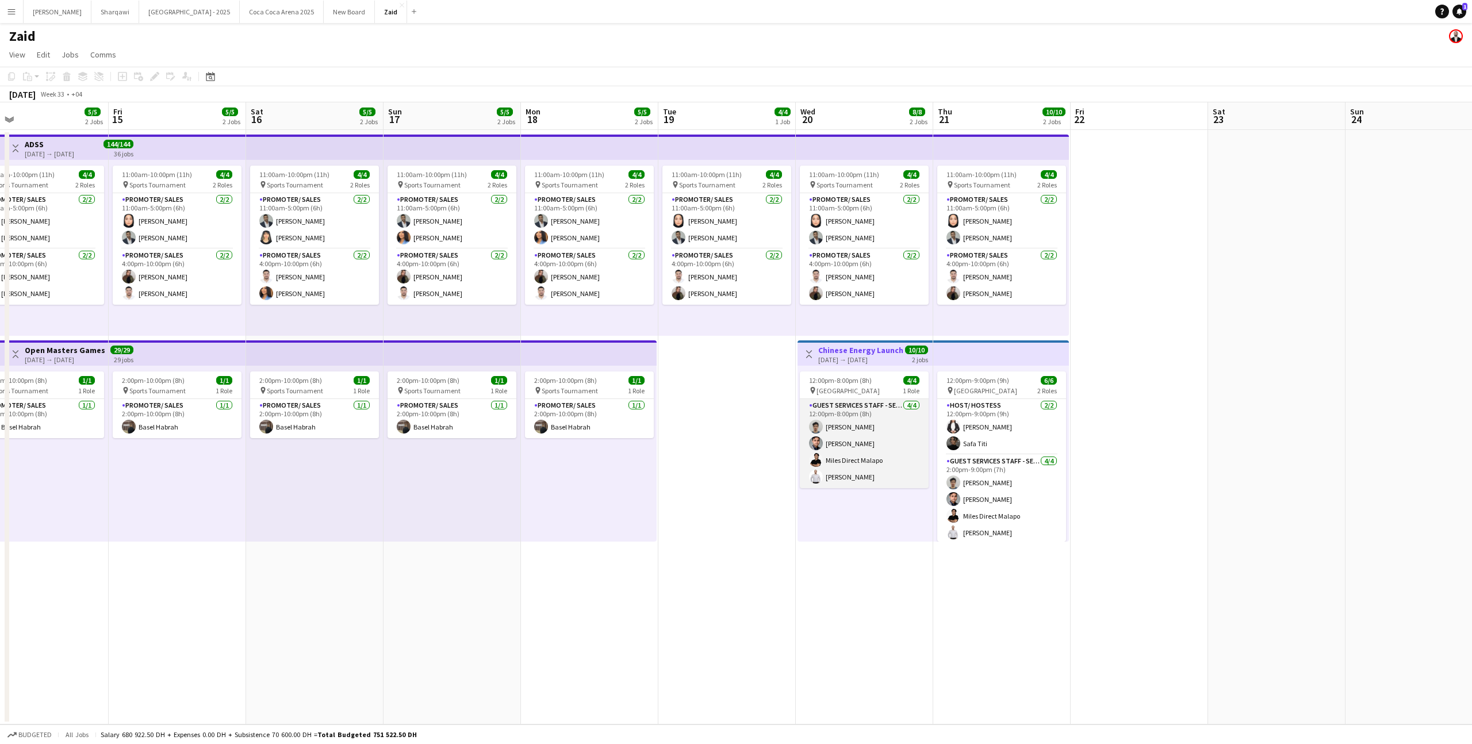
click at [866, 443] on app-card-role "Guest Services Staff - Senior [DATE] 12:00pm-8:00pm (8h) [PERSON_NAME] [PERSON_…" at bounding box center [864, 443] width 129 height 89
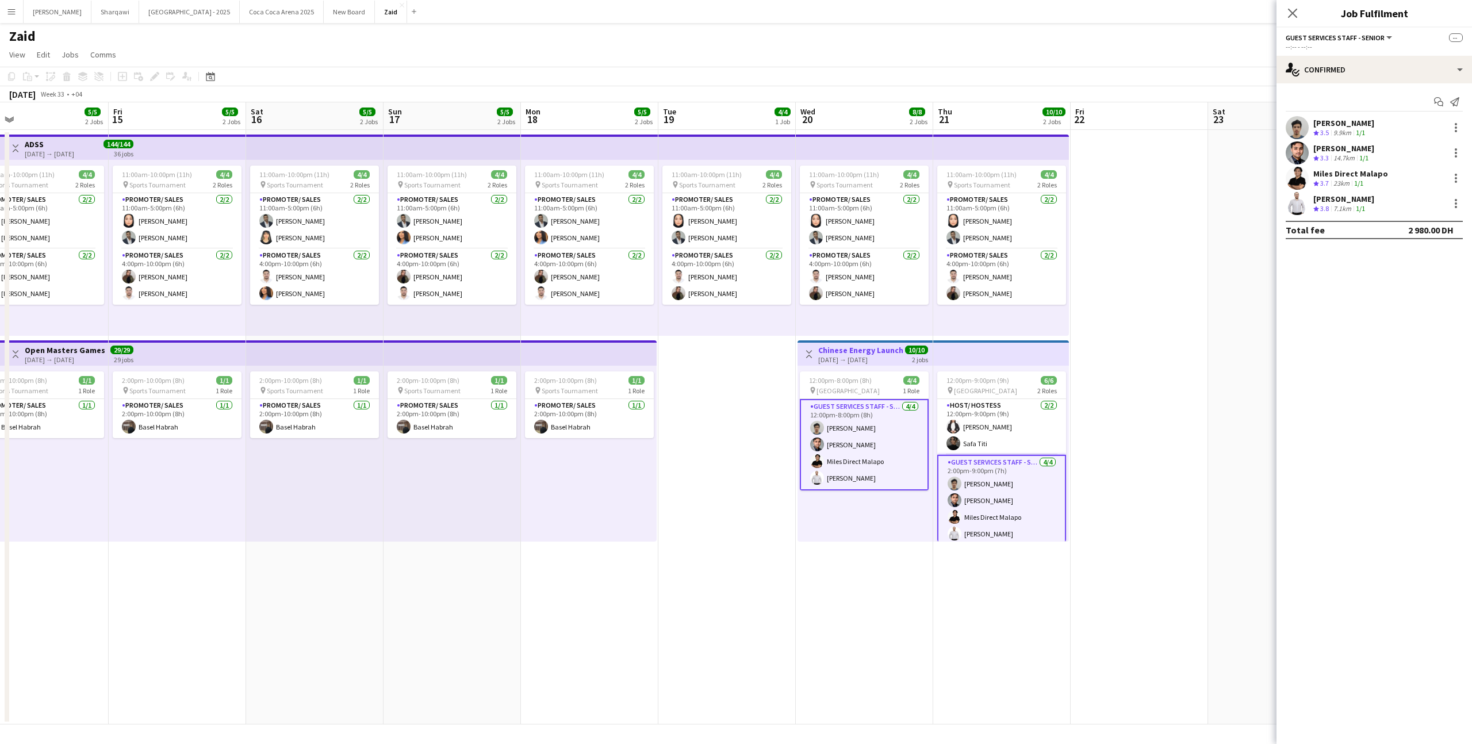
click at [1083, 486] on app-date-cell at bounding box center [1138, 427] width 137 height 594
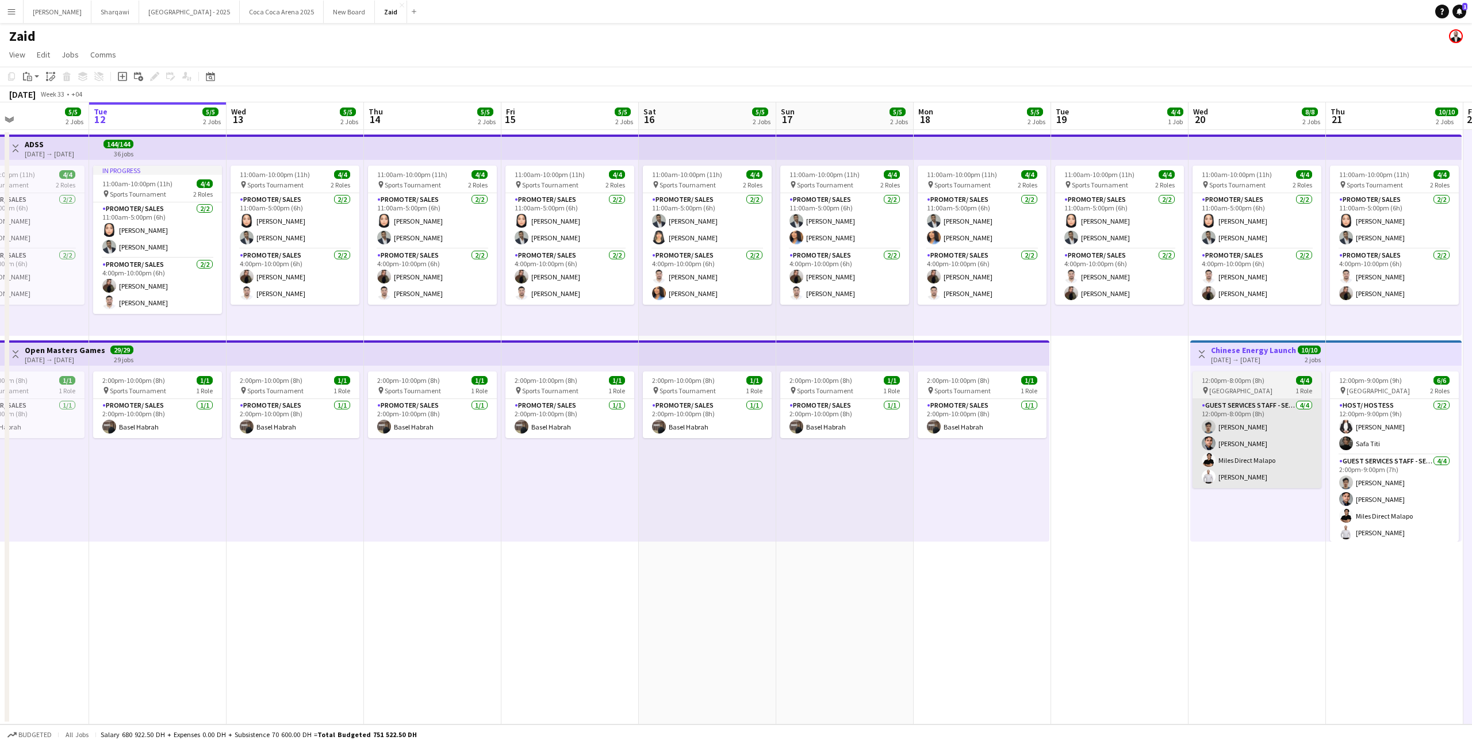
scroll to position [0, 313]
